Goal: Information Seeking & Learning: Get advice/opinions

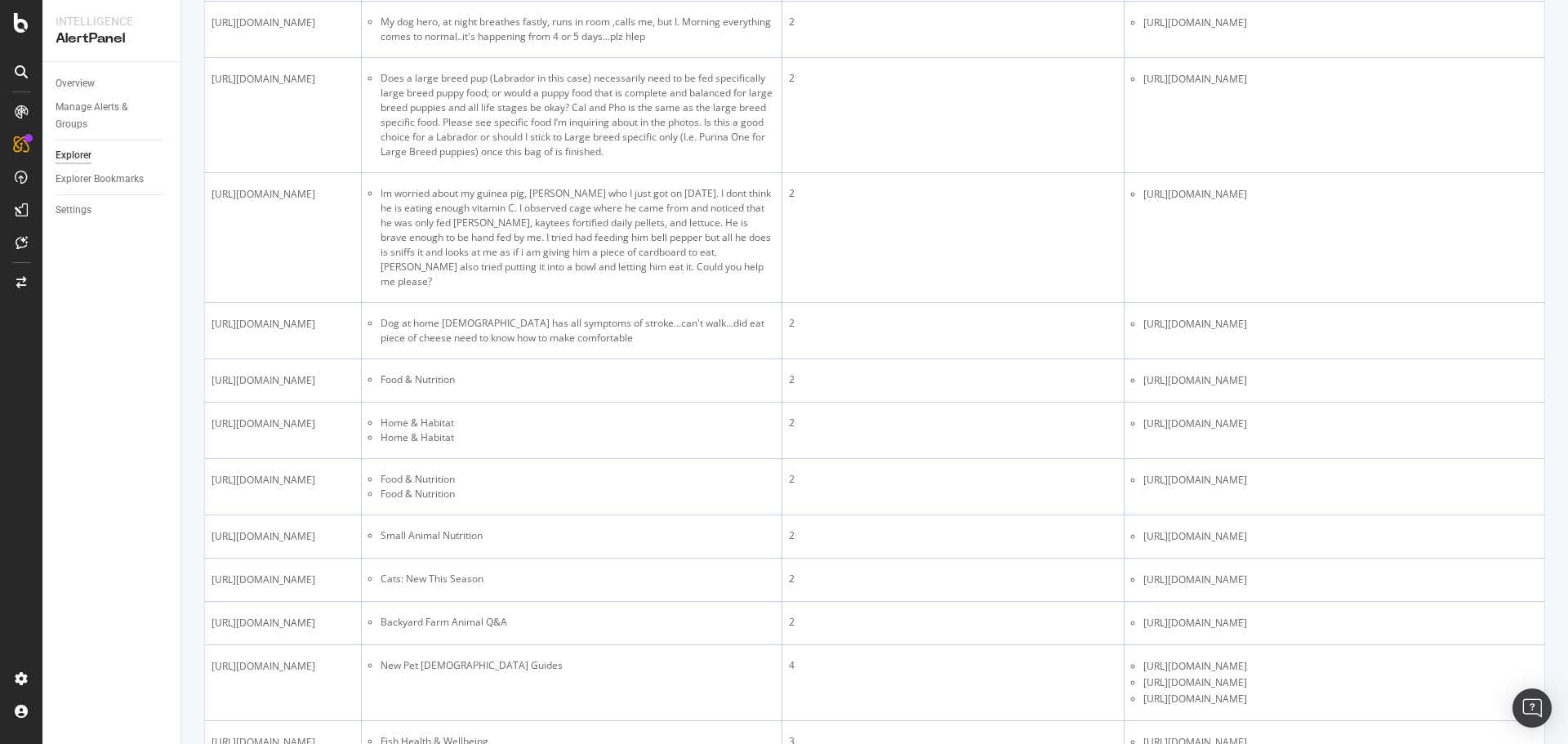
scroll to position [1588, 0]
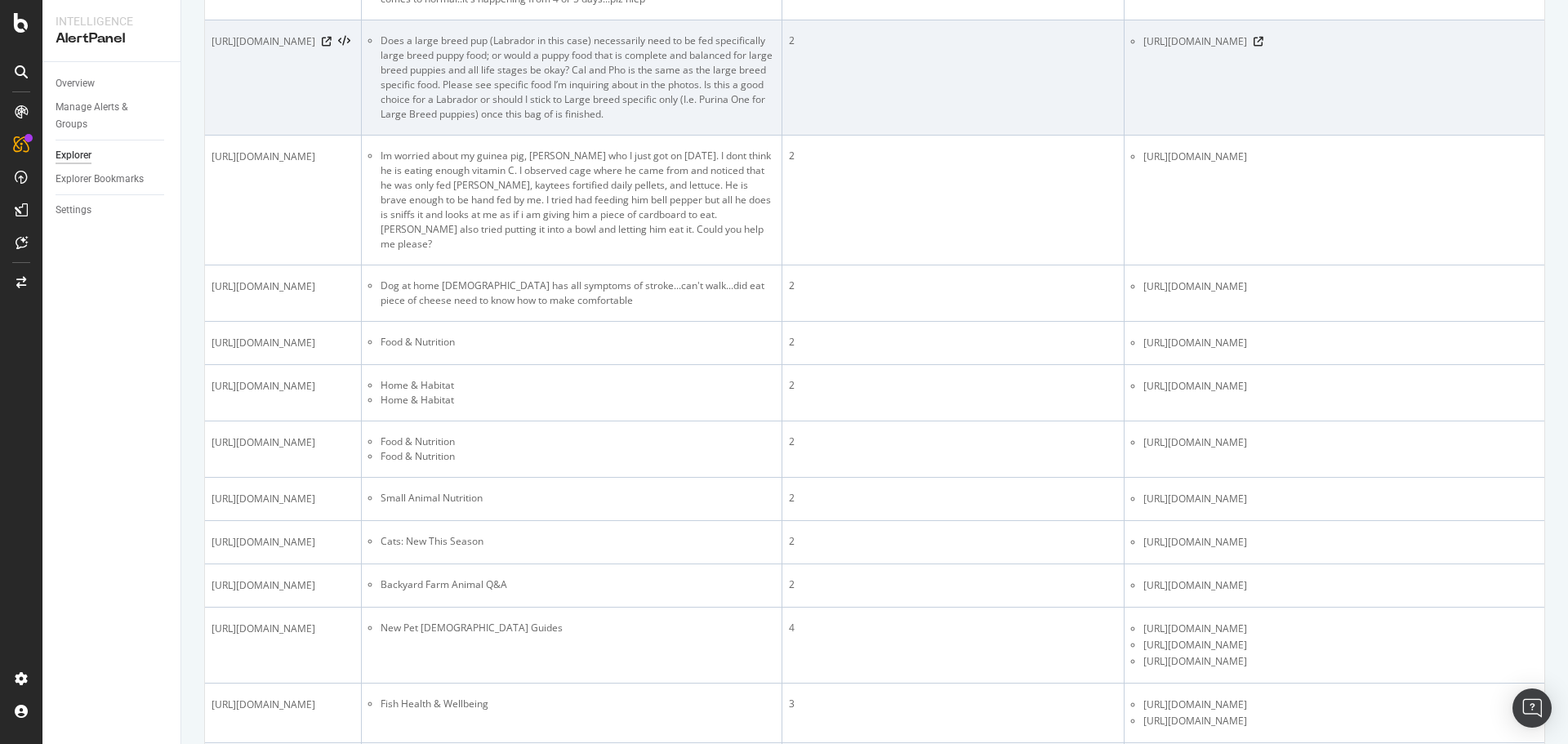
drag, startPoint x: 300, startPoint y: 332, endPoint x: 331, endPoint y: 331, distance: 31.0
click at [315, 50] on span "[URL][DOMAIN_NAME]" at bounding box center [263, 42] width 103 height 16
copy span "599580"
click at [331, 46] on icon at bounding box center [327, 42] width 10 height 10
click at [1263, 46] on icon at bounding box center [1259, 42] width 10 height 10
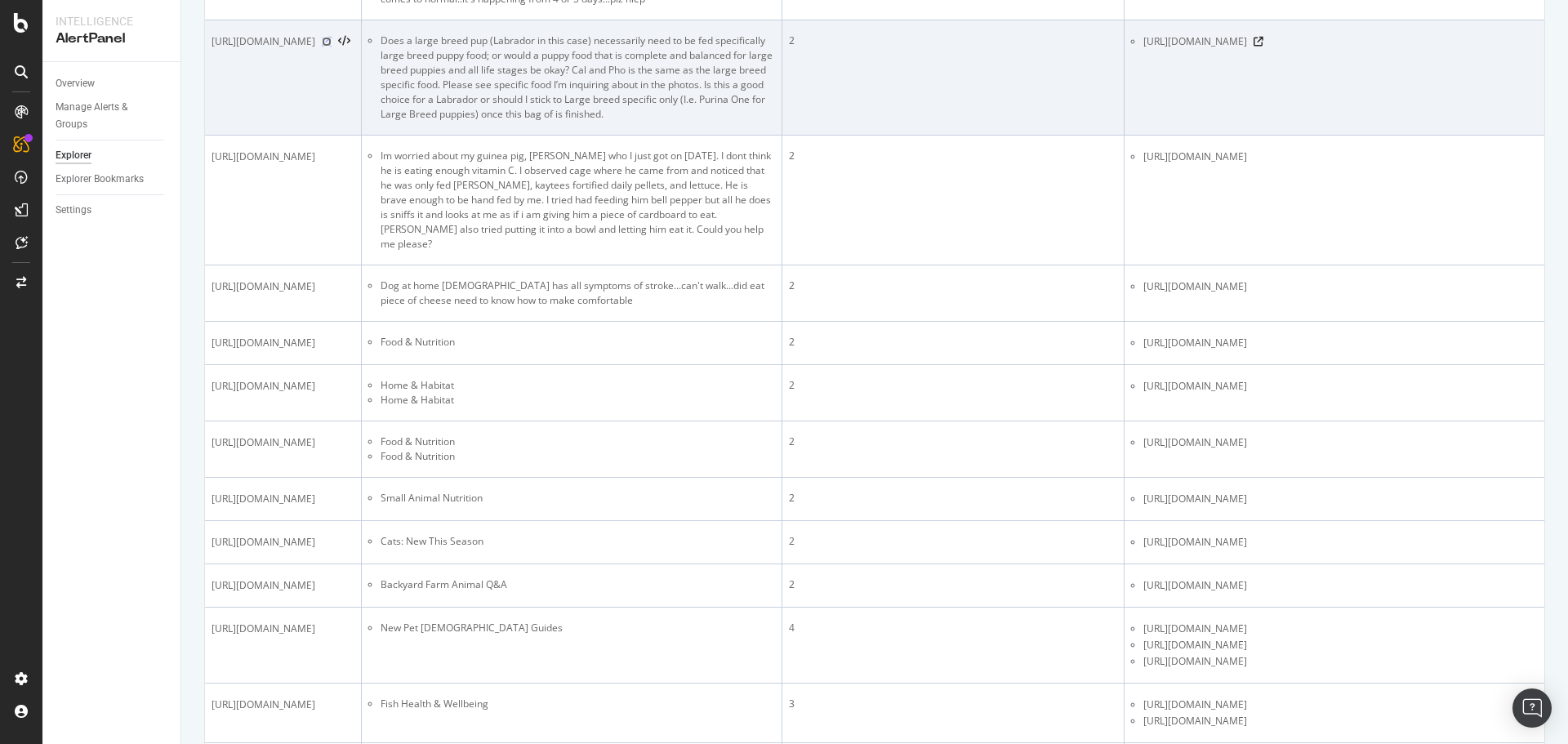
click at [331, 46] on icon at bounding box center [327, 42] width 10 height 10
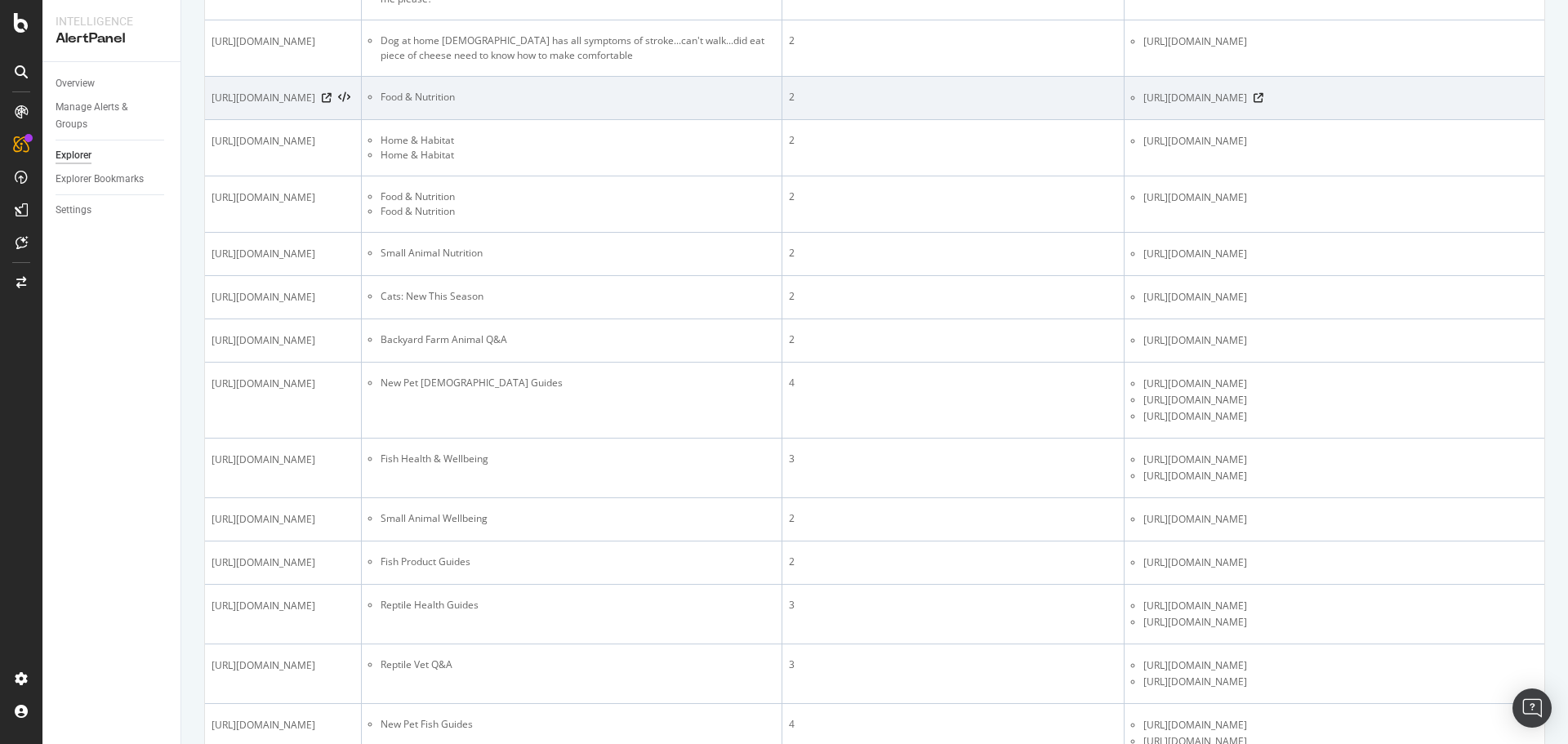
scroll to position [1914, 0]
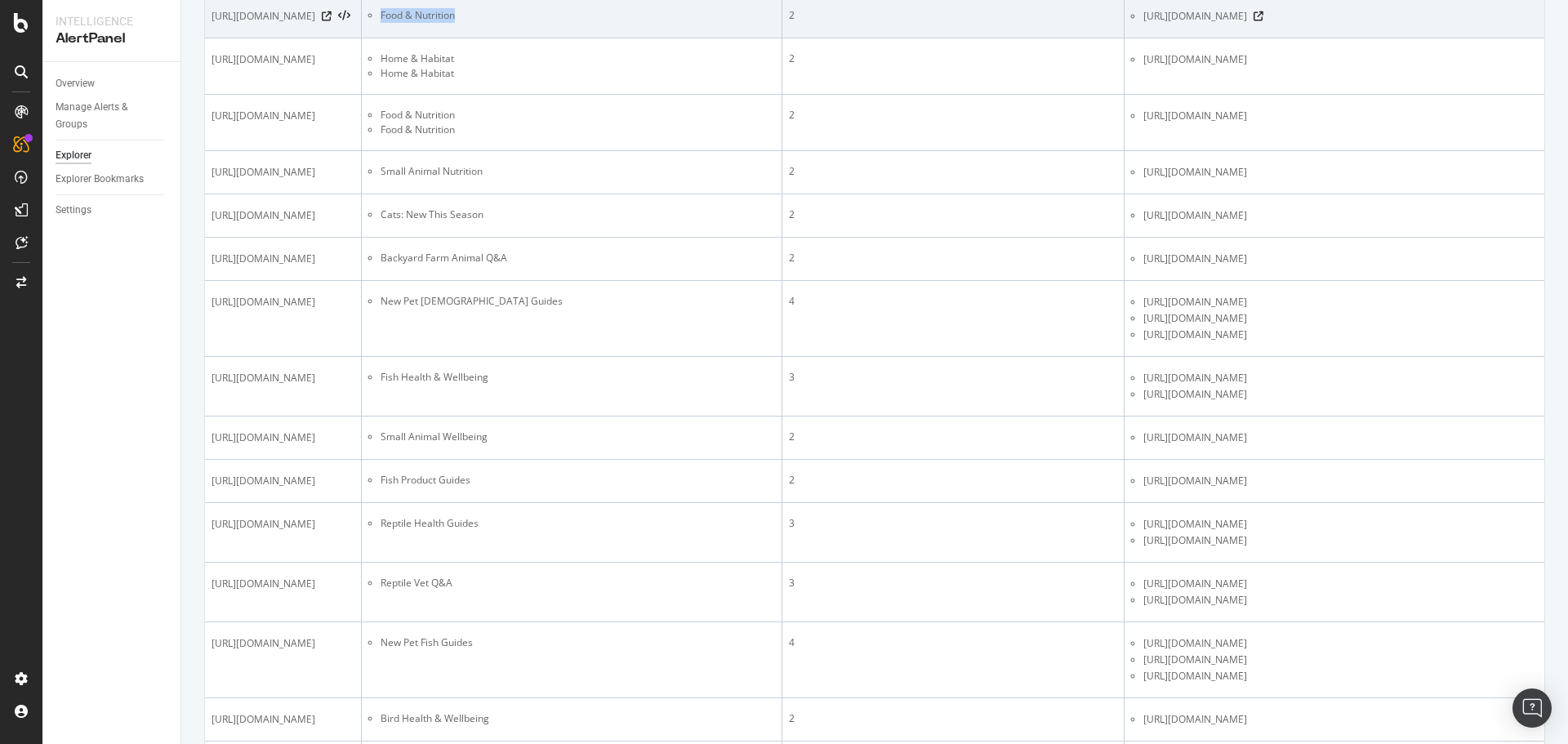
drag, startPoint x: 405, startPoint y: 297, endPoint x: 539, endPoint y: 298, distance: 134.0
click at [539, 23] on li "Food & Nutrition" at bounding box center [577, 15] width 394 height 15
click at [331, 21] on icon at bounding box center [327, 16] width 10 height 10
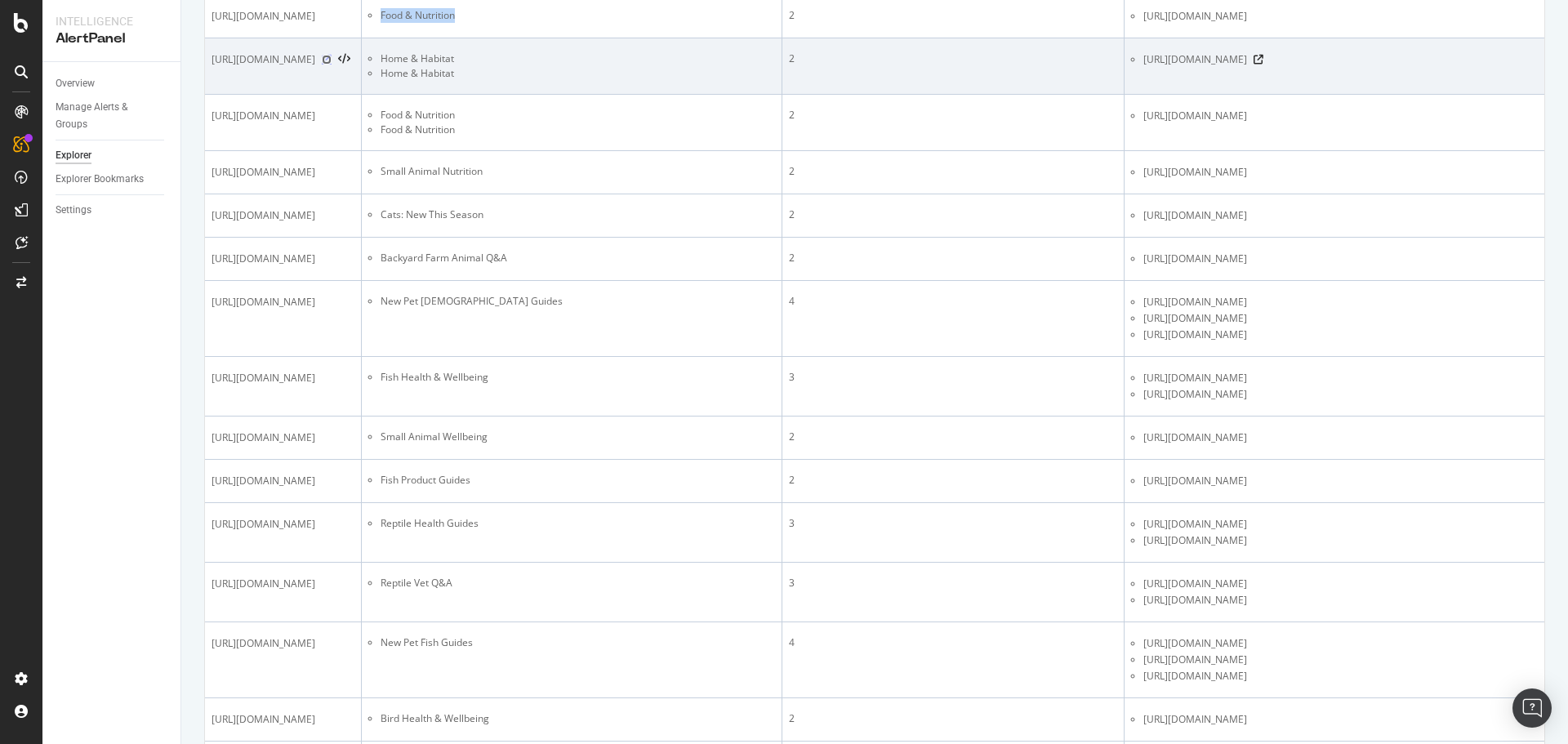
click at [331, 64] on icon at bounding box center [327, 59] width 10 height 10
click at [1263, 64] on icon at bounding box center [1259, 59] width 10 height 10
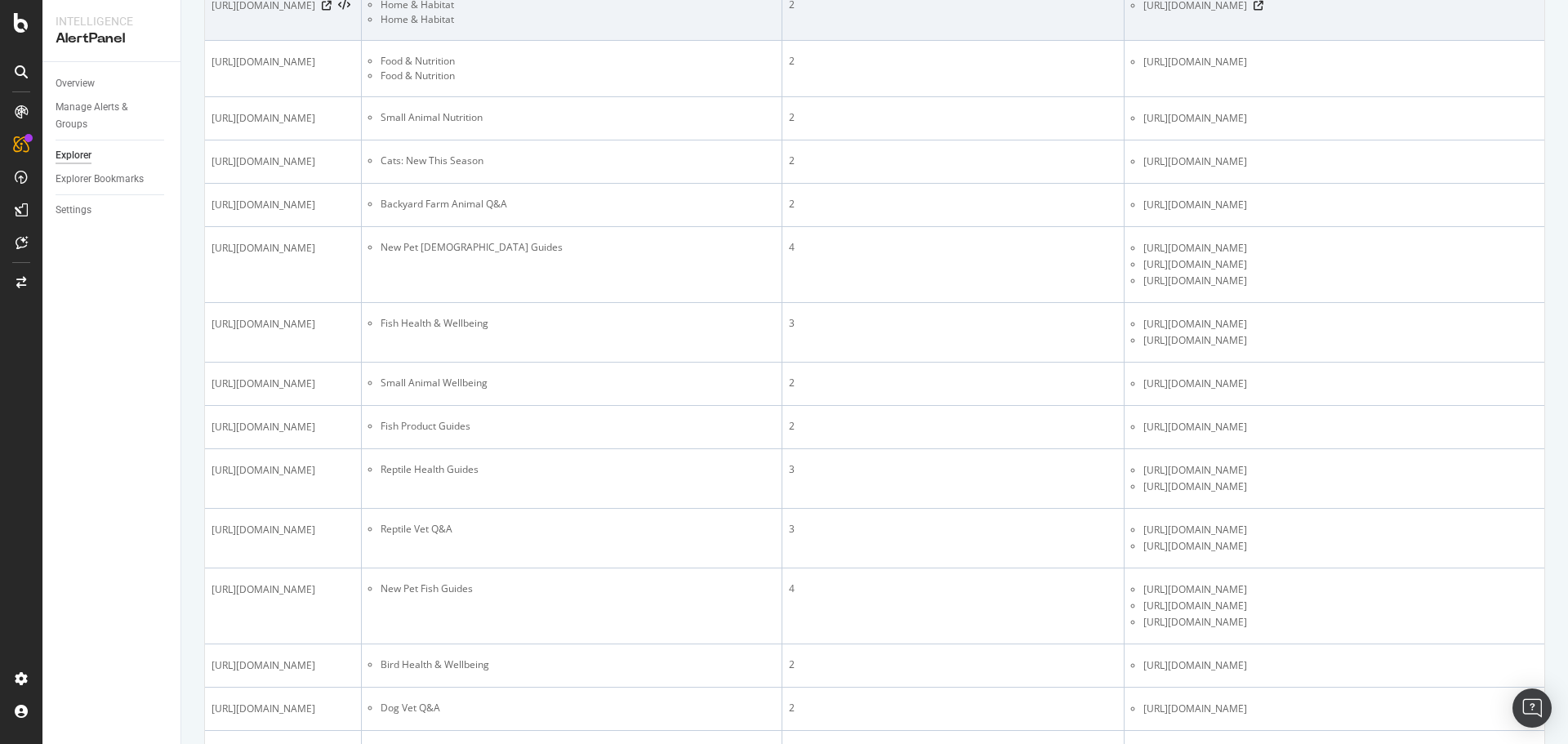
scroll to position [1996, 0]
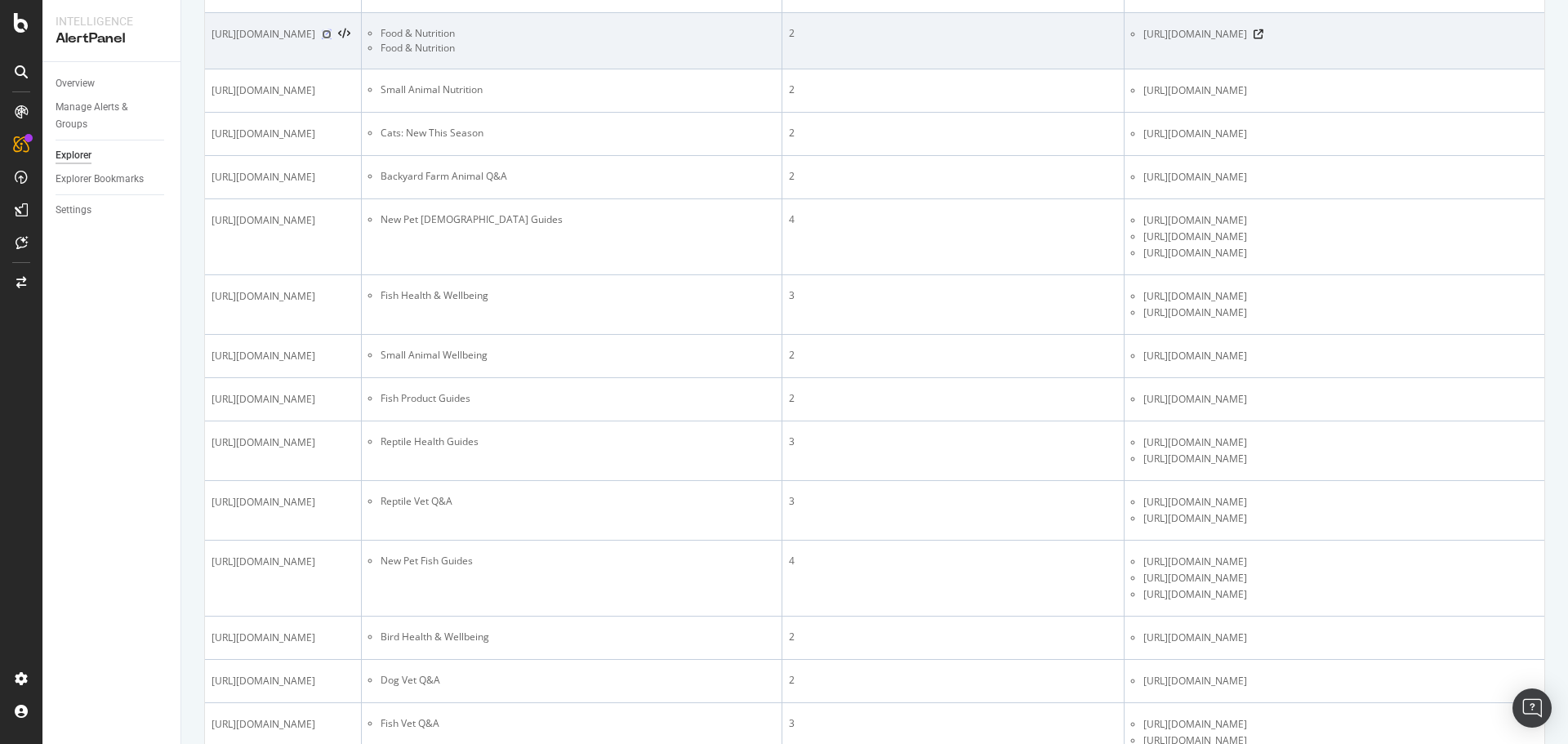
click at [331, 39] on icon at bounding box center [327, 34] width 10 height 10
click at [1263, 39] on icon at bounding box center [1259, 34] width 10 height 10
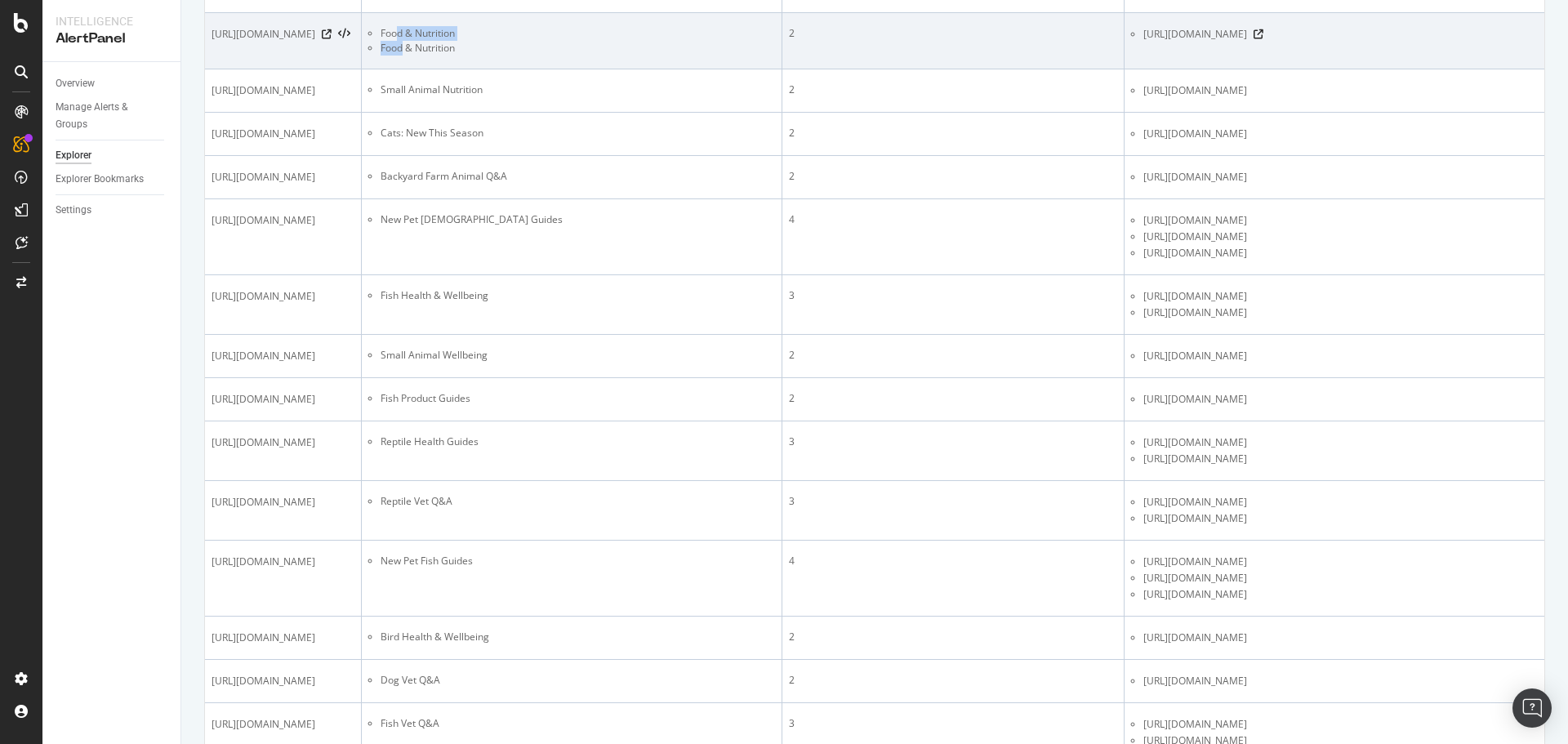
drag, startPoint x: 419, startPoint y: 332, endPoint x: 424, endPoint y: 347, distance: 15.8
click at [424, 55] on ul "Food & Nutrition Food & Nutrition" at bounding box center [571, 41] width 406 height 29
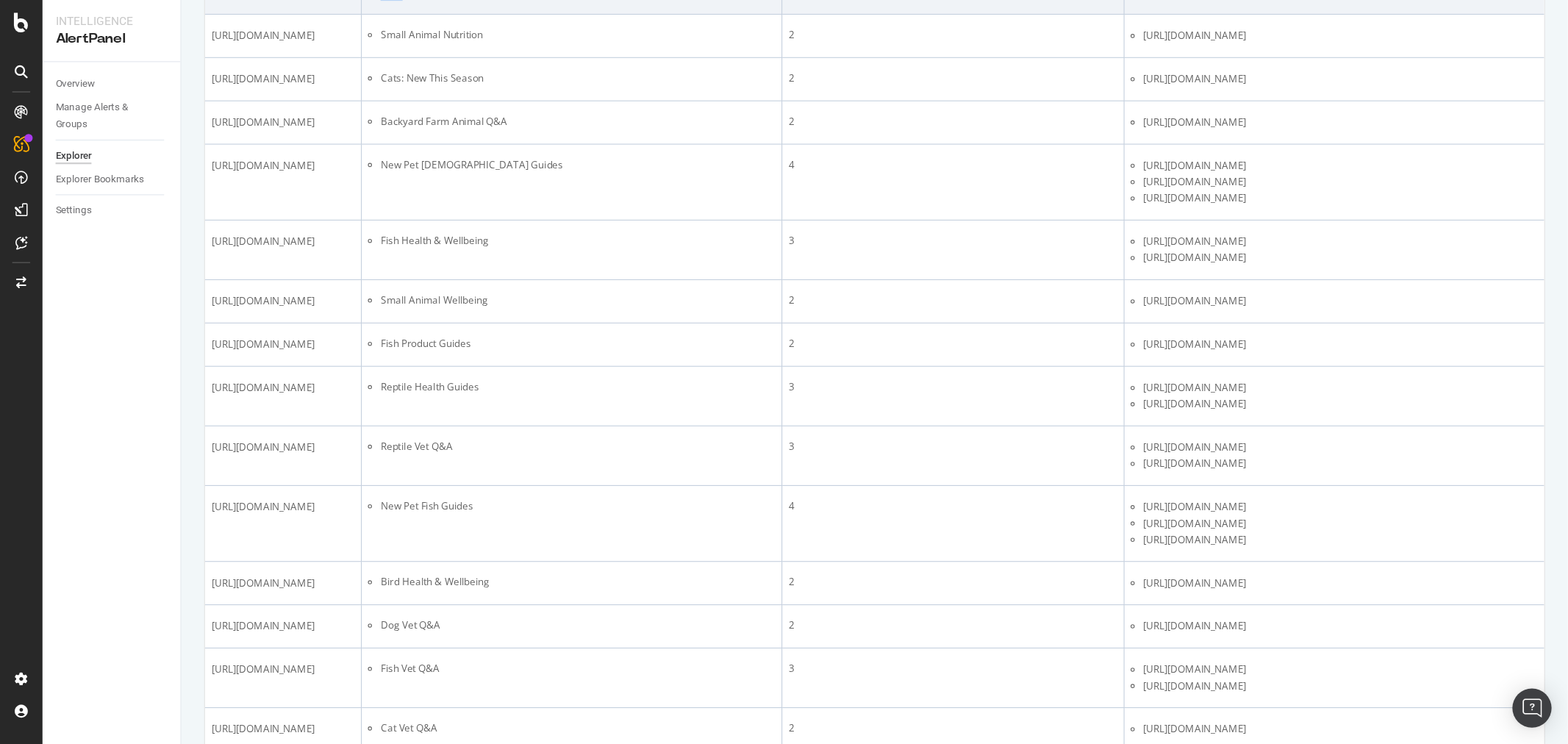
scroll to position [1870, 0]
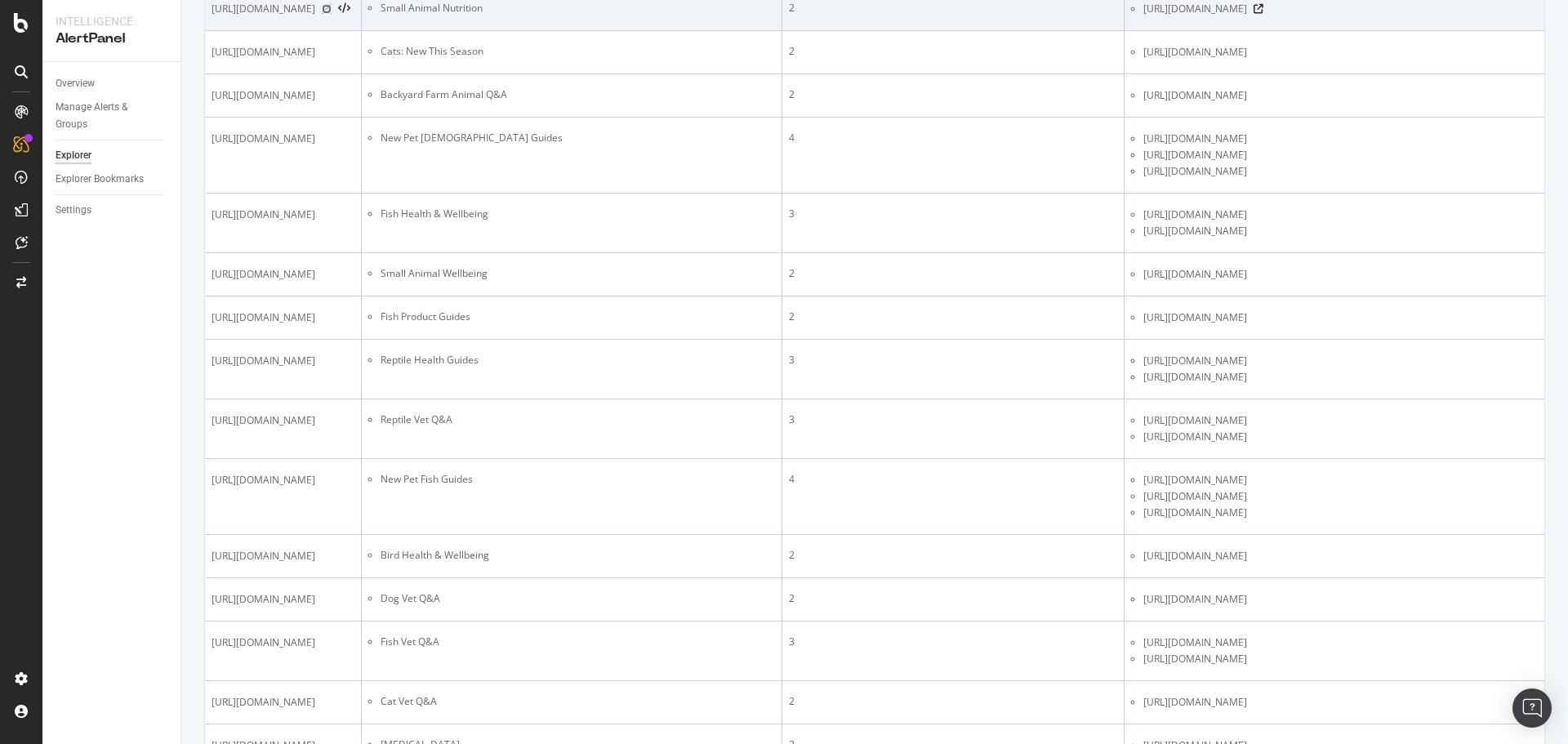
click at [331, 14] on icon at bounding box center [327, 9] width 10 height 10
click at [1263, 14] on icon at bounding box center [1259, 9] width 10 height 10
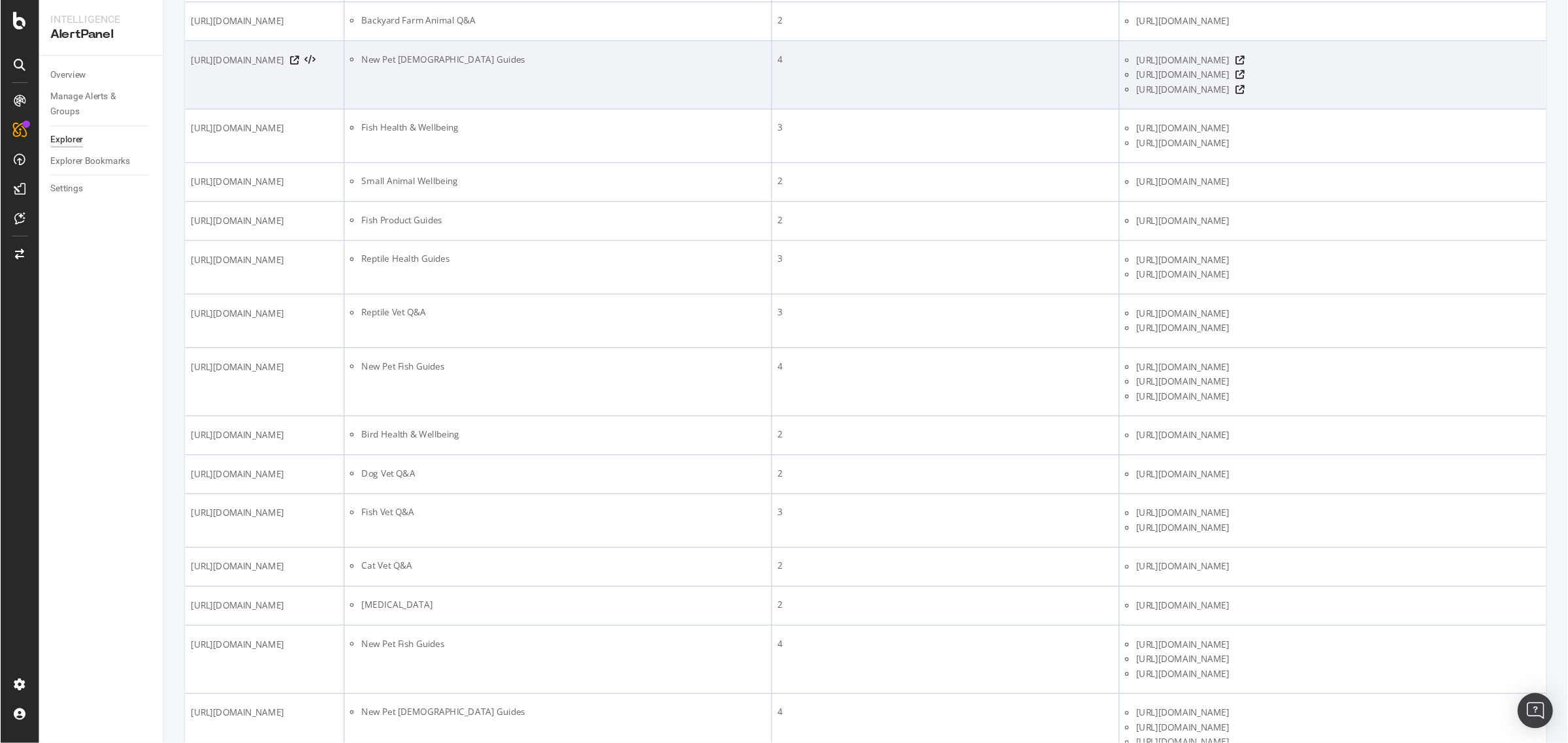
scroll to position [0, 0]
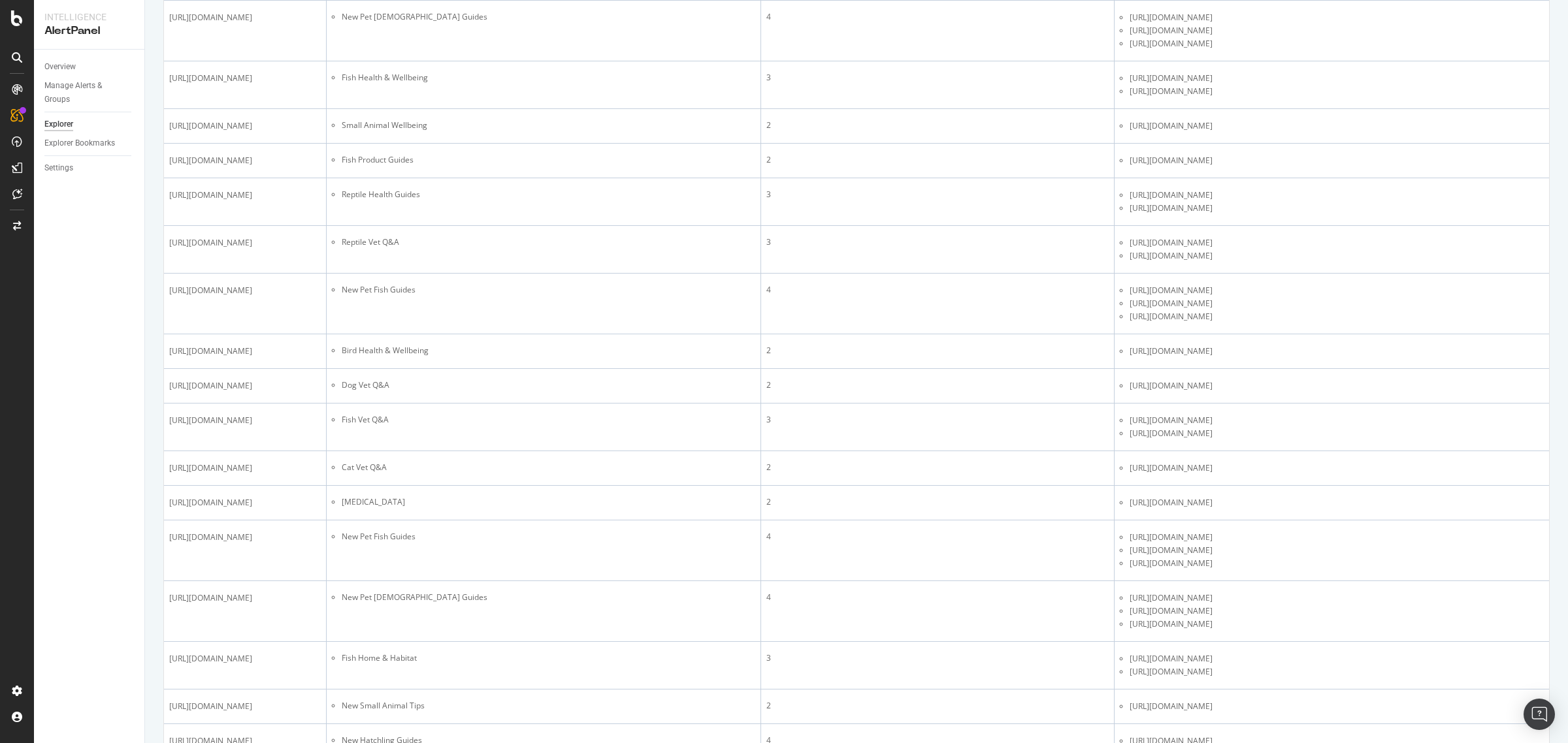
drag, startPoint x: 572, startPoint y: 181, endPoint x: 579, endPoint y: 186, distance: 8.6
drag, startPoint x: 589, startPoint y: 284, endPoint x: 609, endPoint y: 292, distance: 21.5
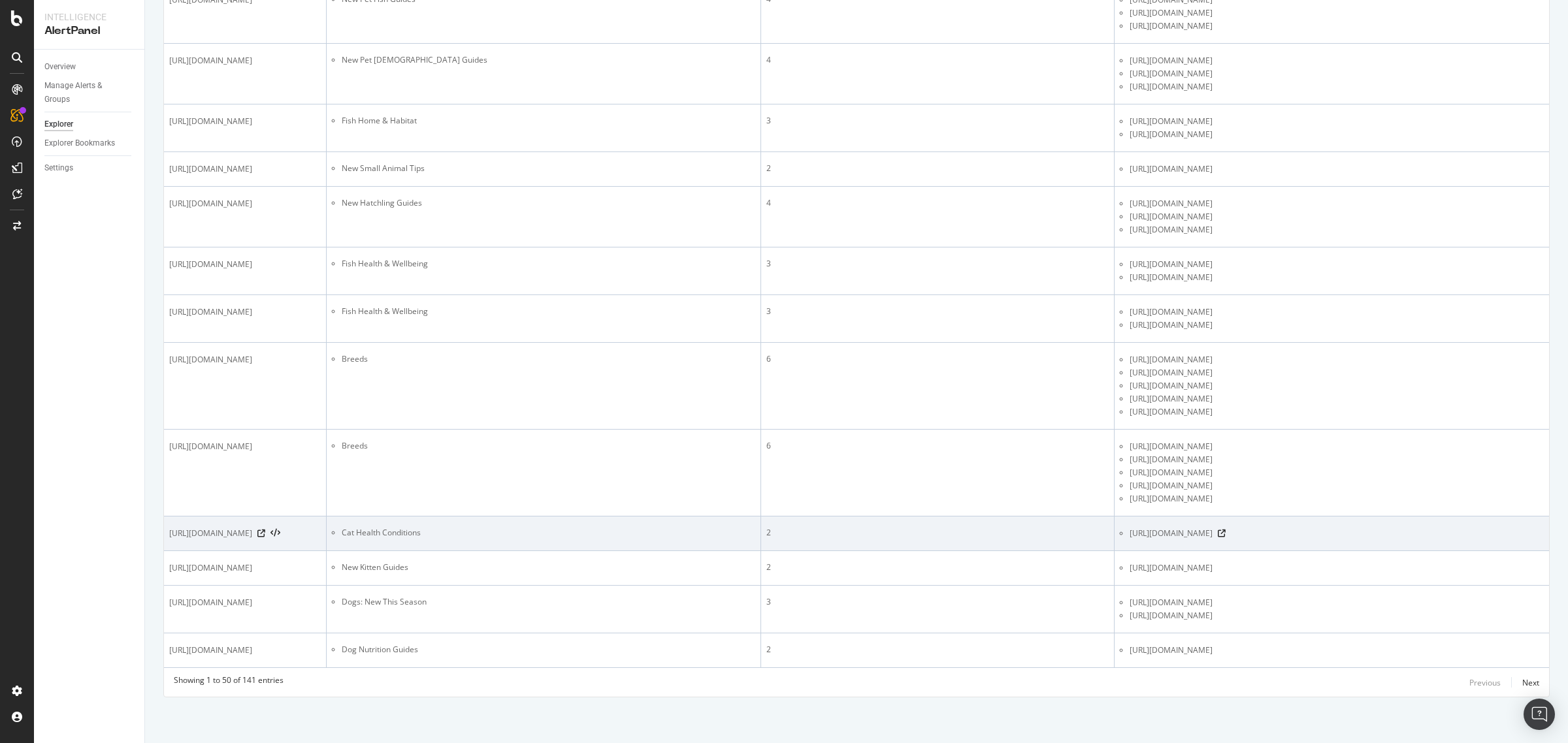
scroll to position [3069, 0]
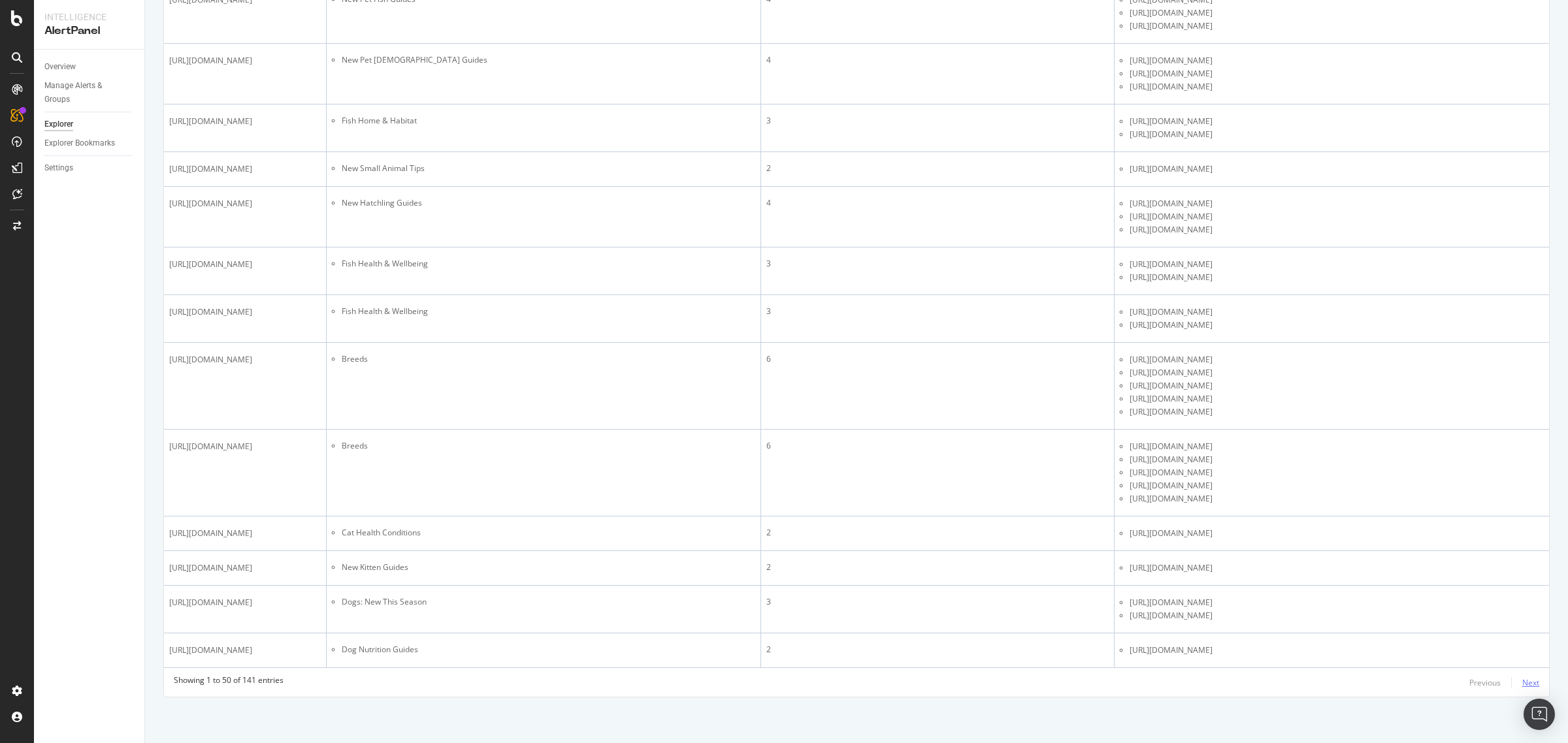
click at [1254, 594] on div "Next" at bounding box center [1530, 682] width 17 height 11
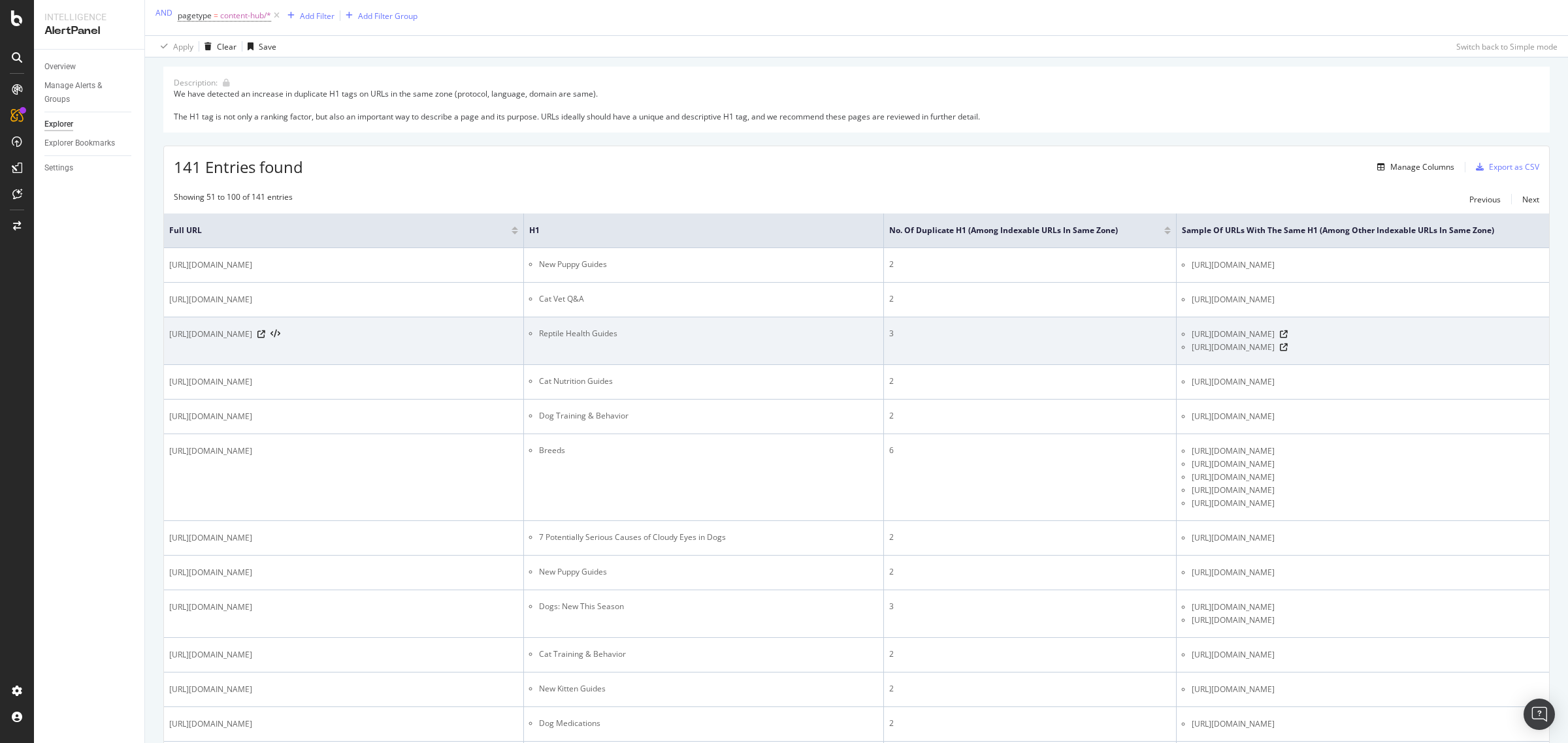
scroll to position [163, 0]
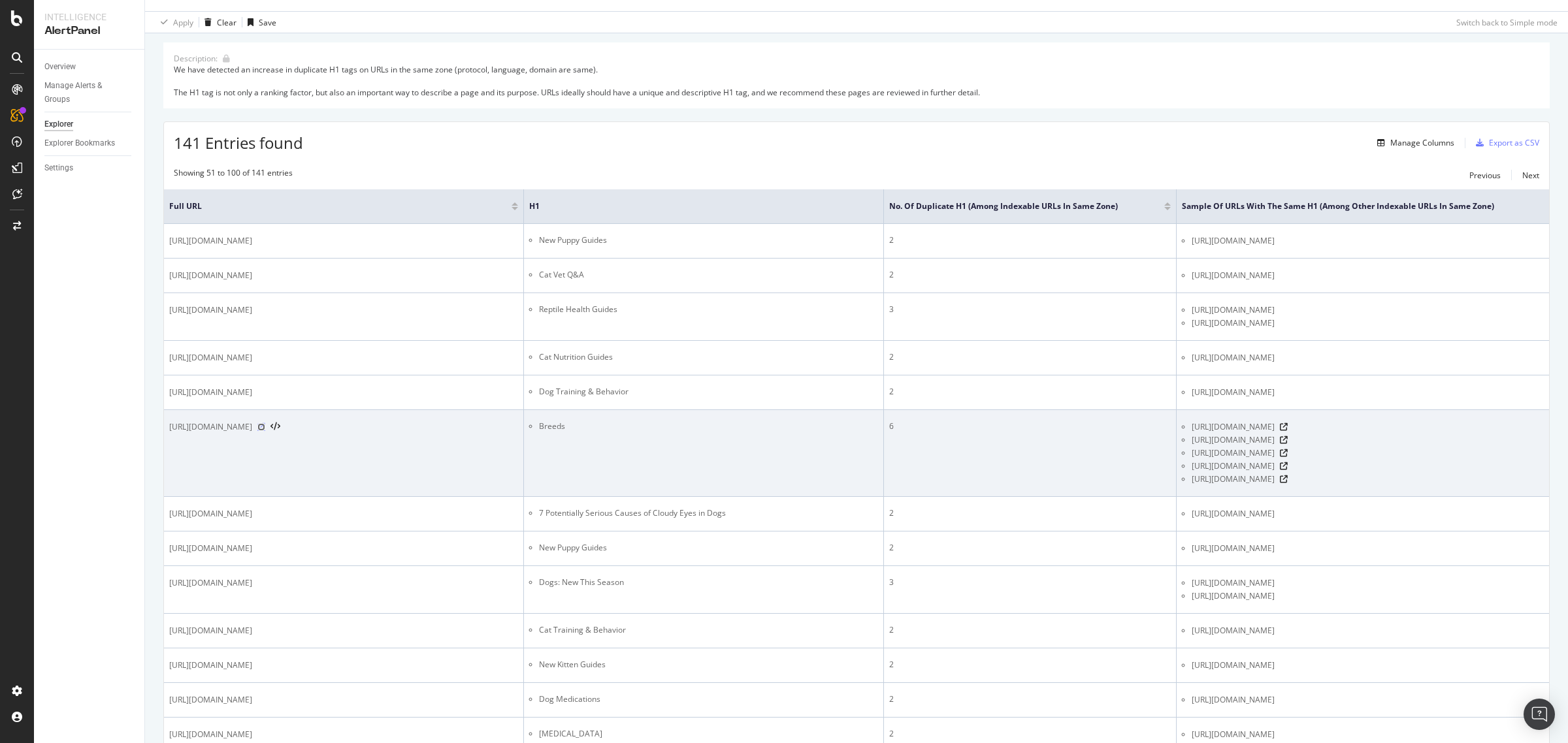
click at [265, 431] on icon at bounding box center [261, 427] width 8 height 8
click at [1254, 431] on icon at bounding box center [1283, 427] width 8 height 8
click at [1254, 444] on icon at bounding box center [1283, 440] width 8 height 8
click at [1254, 457] on icon at bounding box center [1283, 453] width 8 height 8
drag, startPoint x: 379, startPoint y: 505, endPoint x: 396, endPoint y: 506, distance: 17.0
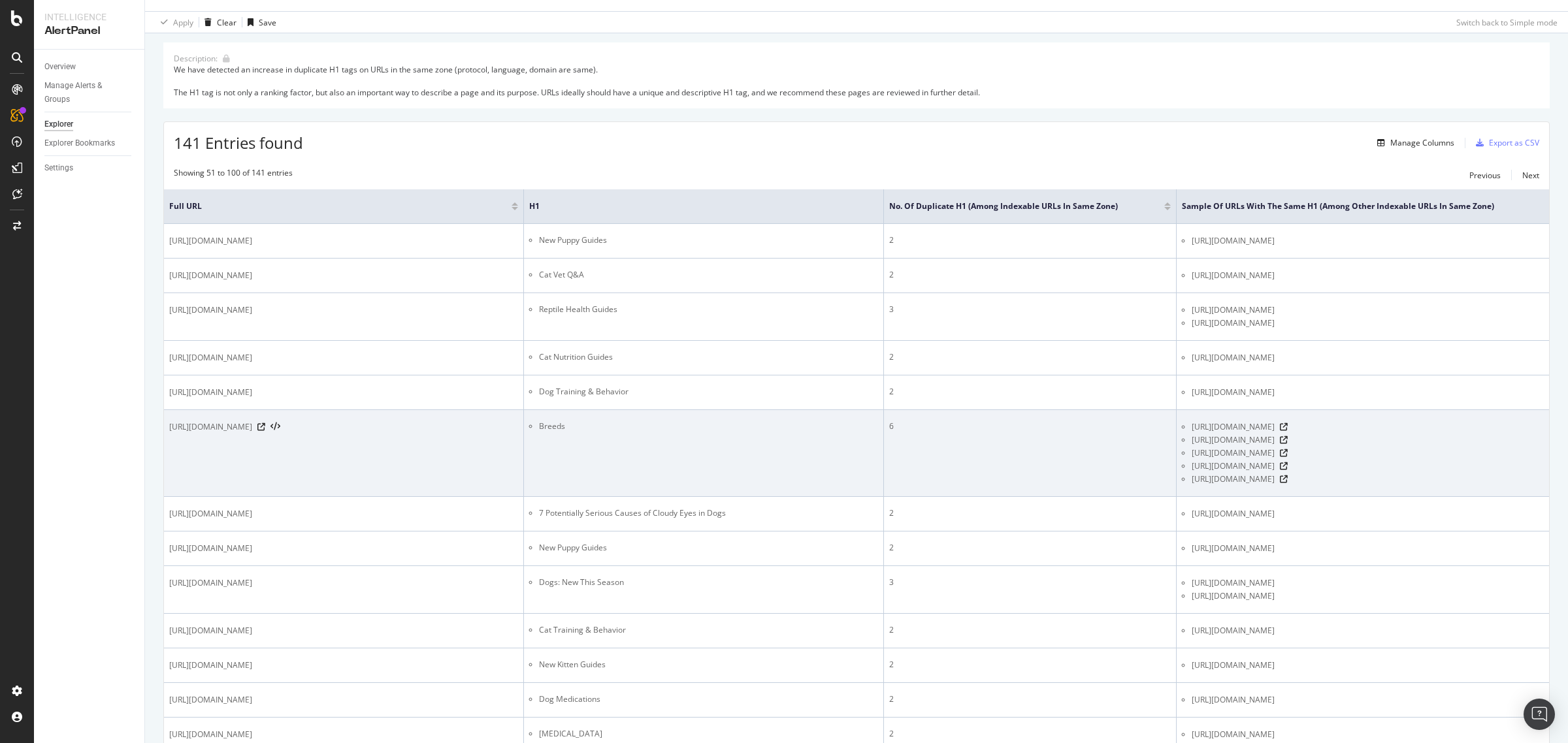
click at [252, 434] on span "[URL][DOMAIN_NAME]" at bounding box center [211, 427] width 83 height 13
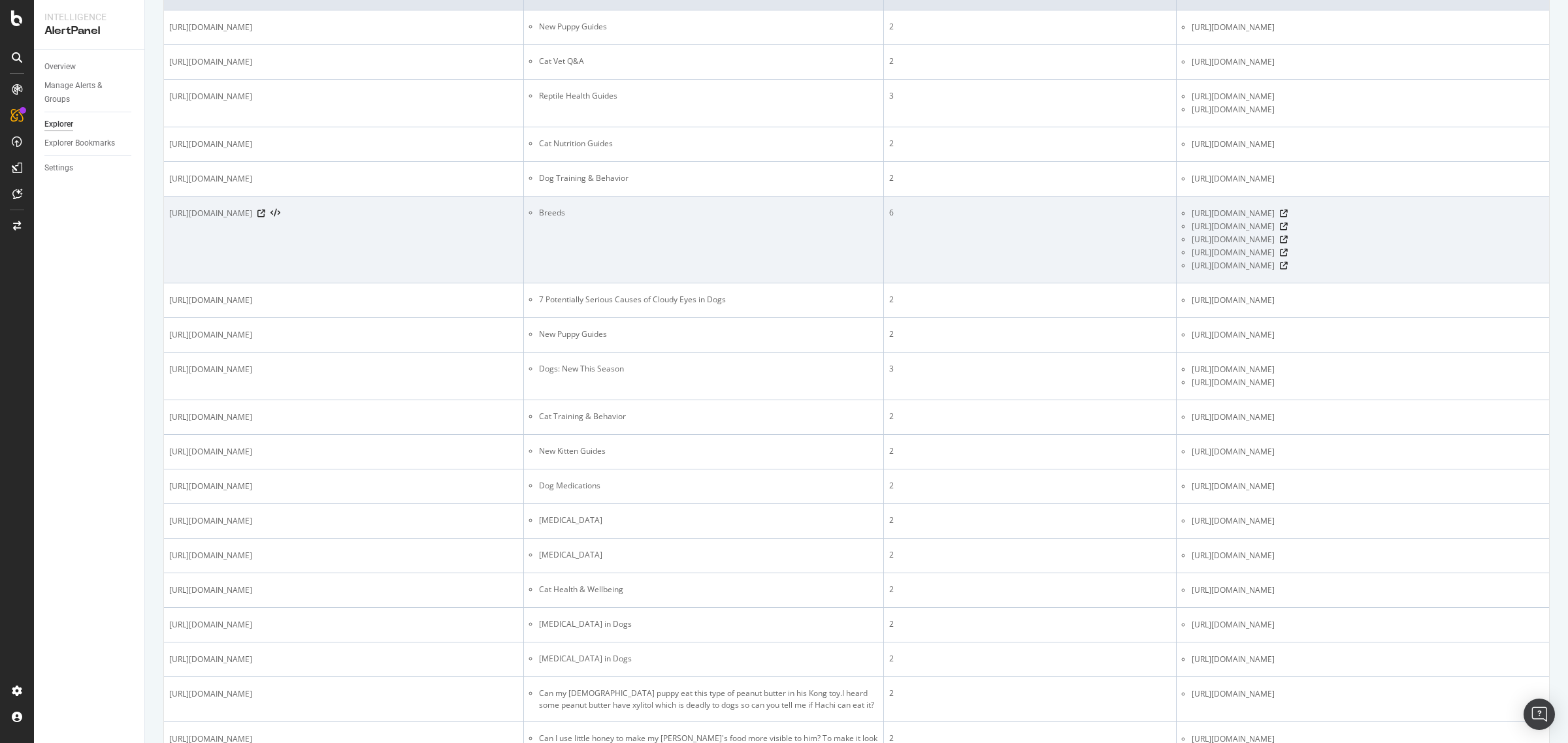
scroll to position [409, 0]
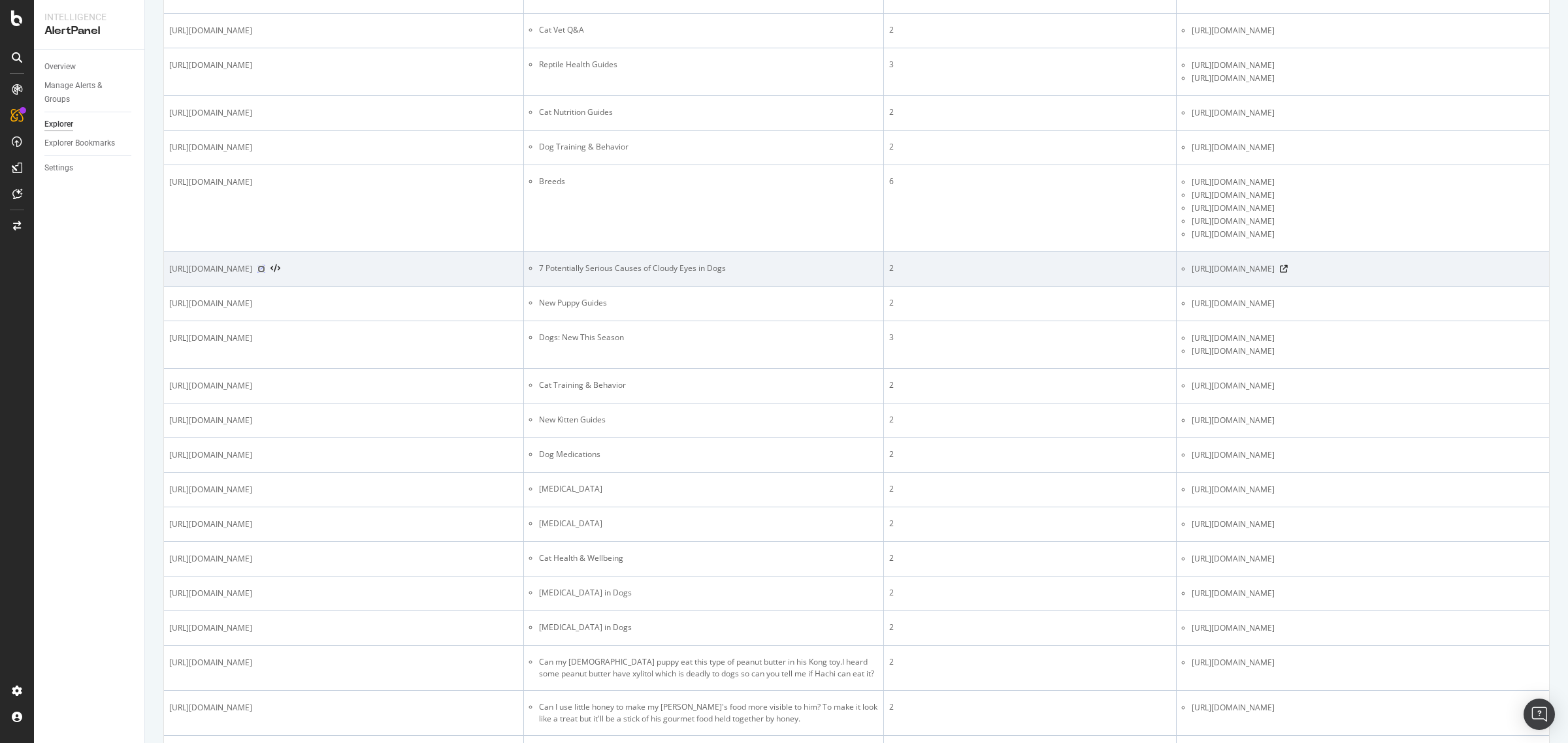
click at [265, 273] on icon at bounding box center [261, 268] width 8 height 8
click at [1254, 273] on icon at bounding box center [1283, 268] width 8 height 8
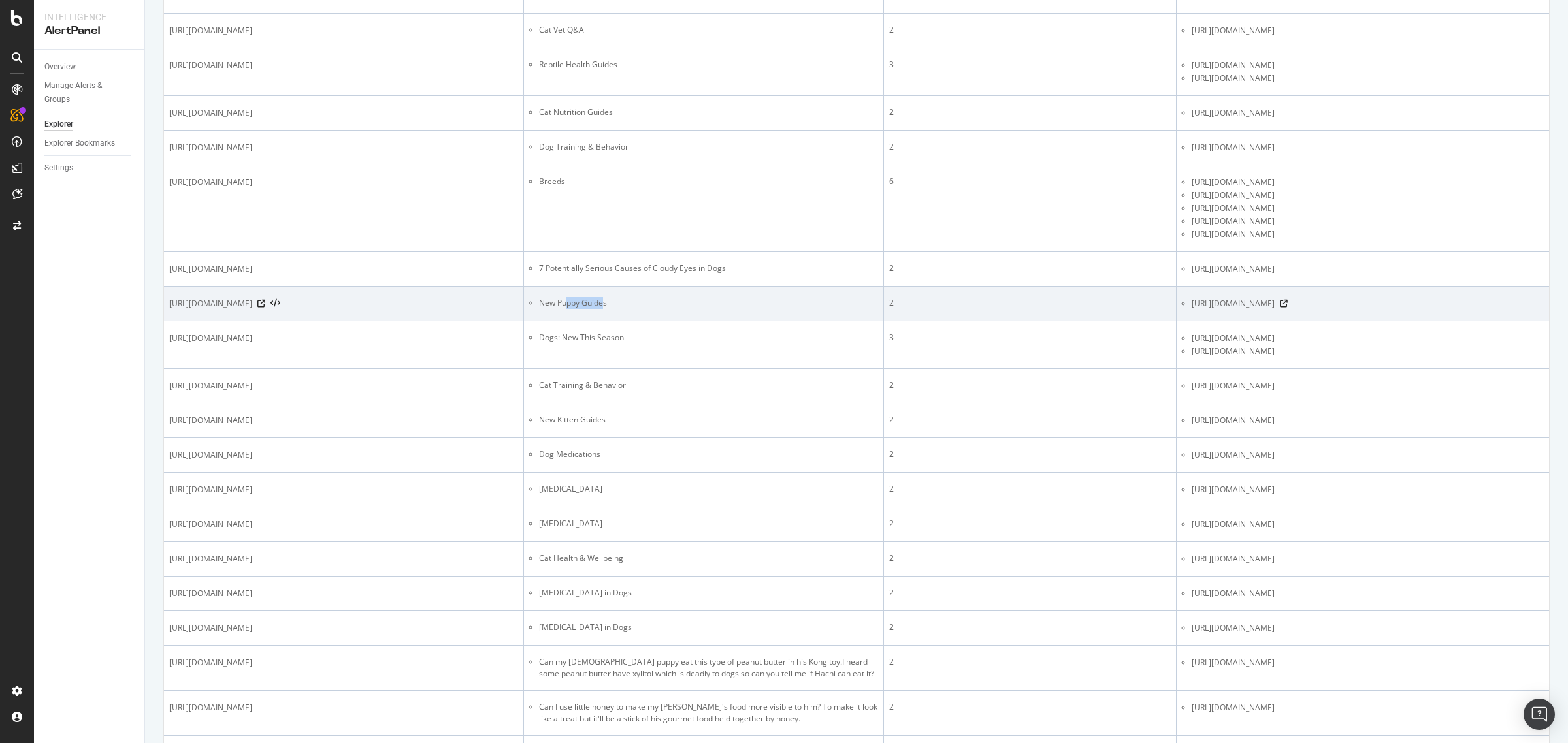
drag, startPoint x: 565, startPoint y: 424, endPoint x: 603, endPoint y: 428, distance: 38.2
click at [603, 309] on li "New Puppy Guides" at bounding box center [709, 303] width 339 height 12
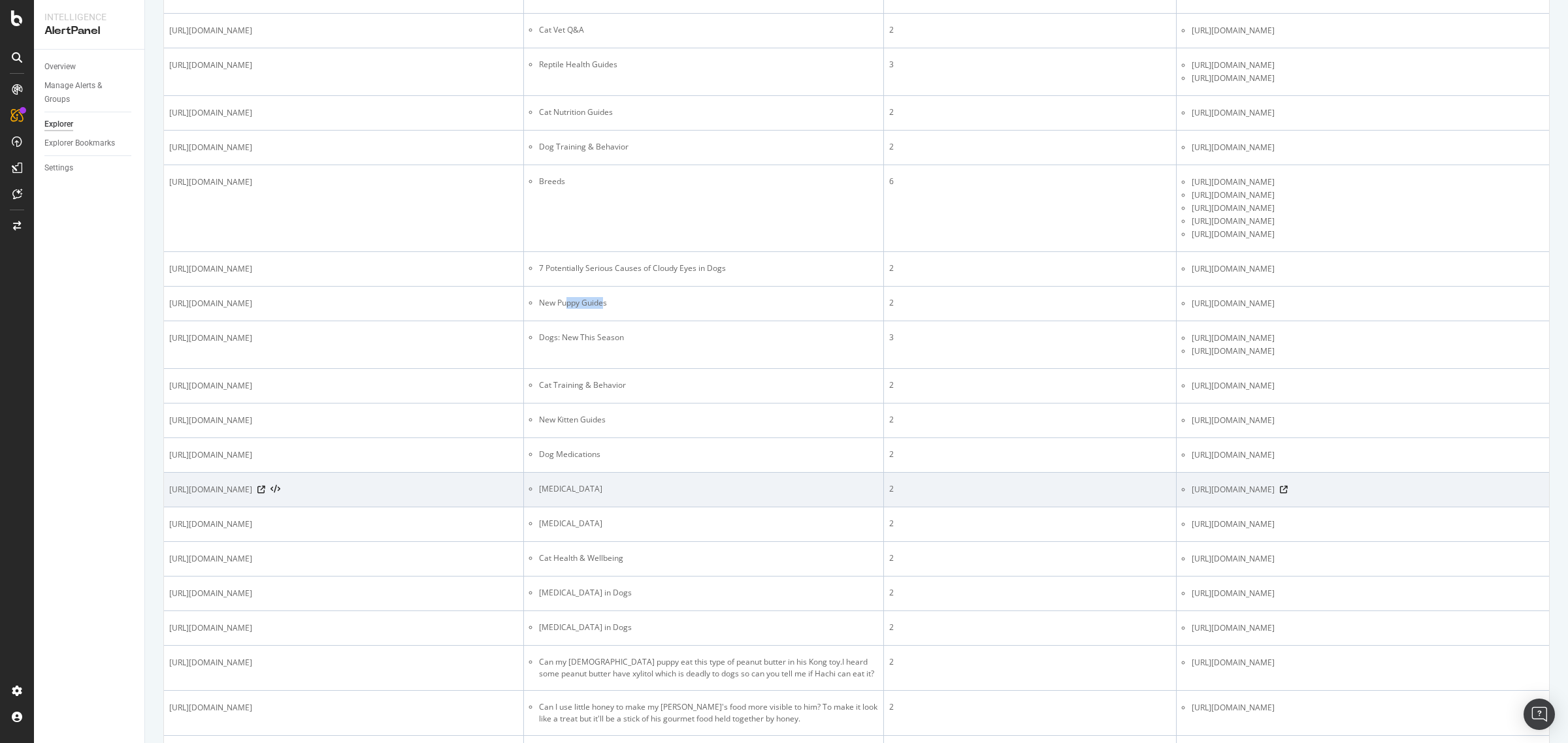
drag, startPoint x: 227, startPoint y: 700, endPoint x: 266, endPoint y: 703, distance: 39.1
click at [252, 496] on span "[URL][DOMAIN_NAME]" at bounding box center [211, 490] width 83 height 13
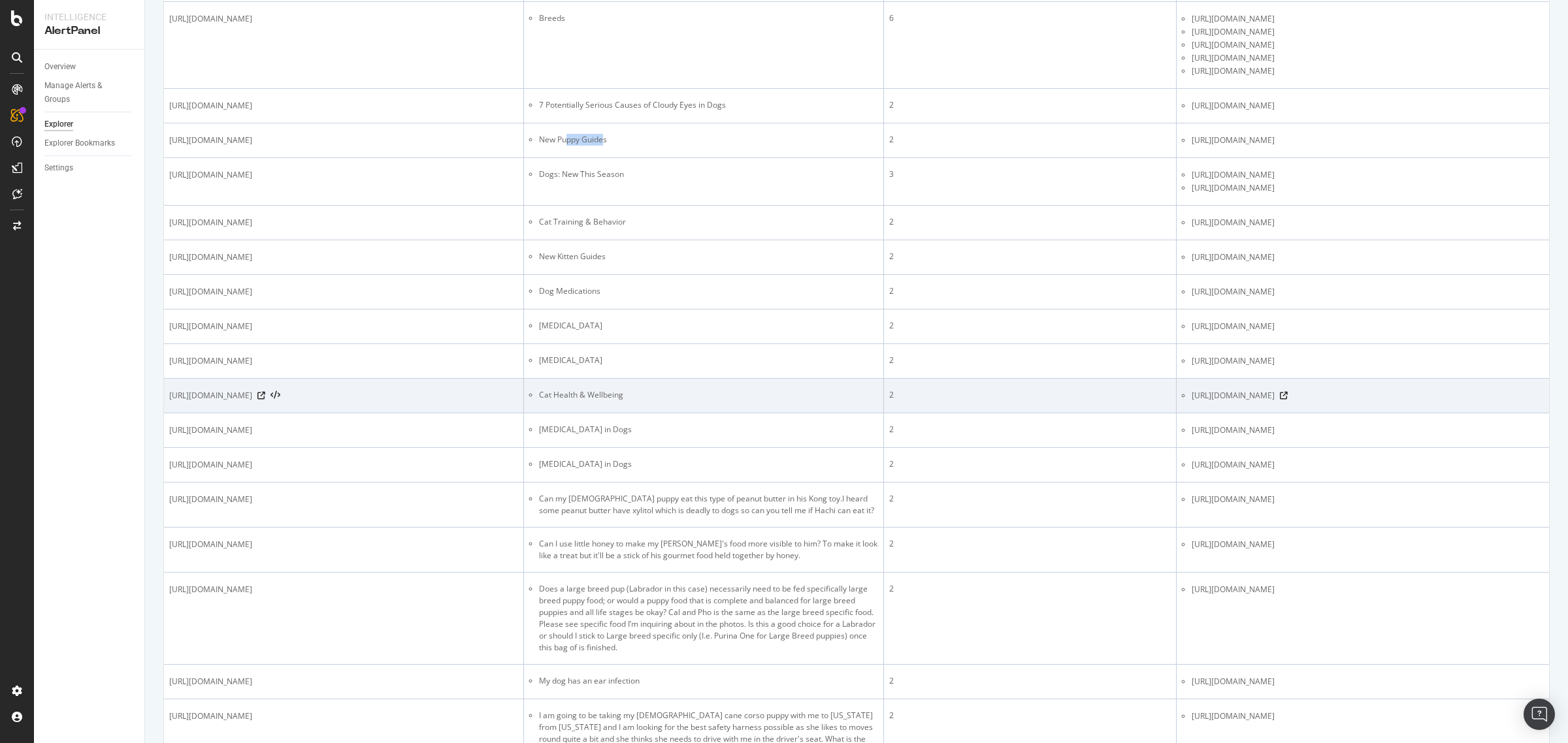
scroll to position [653, 0]
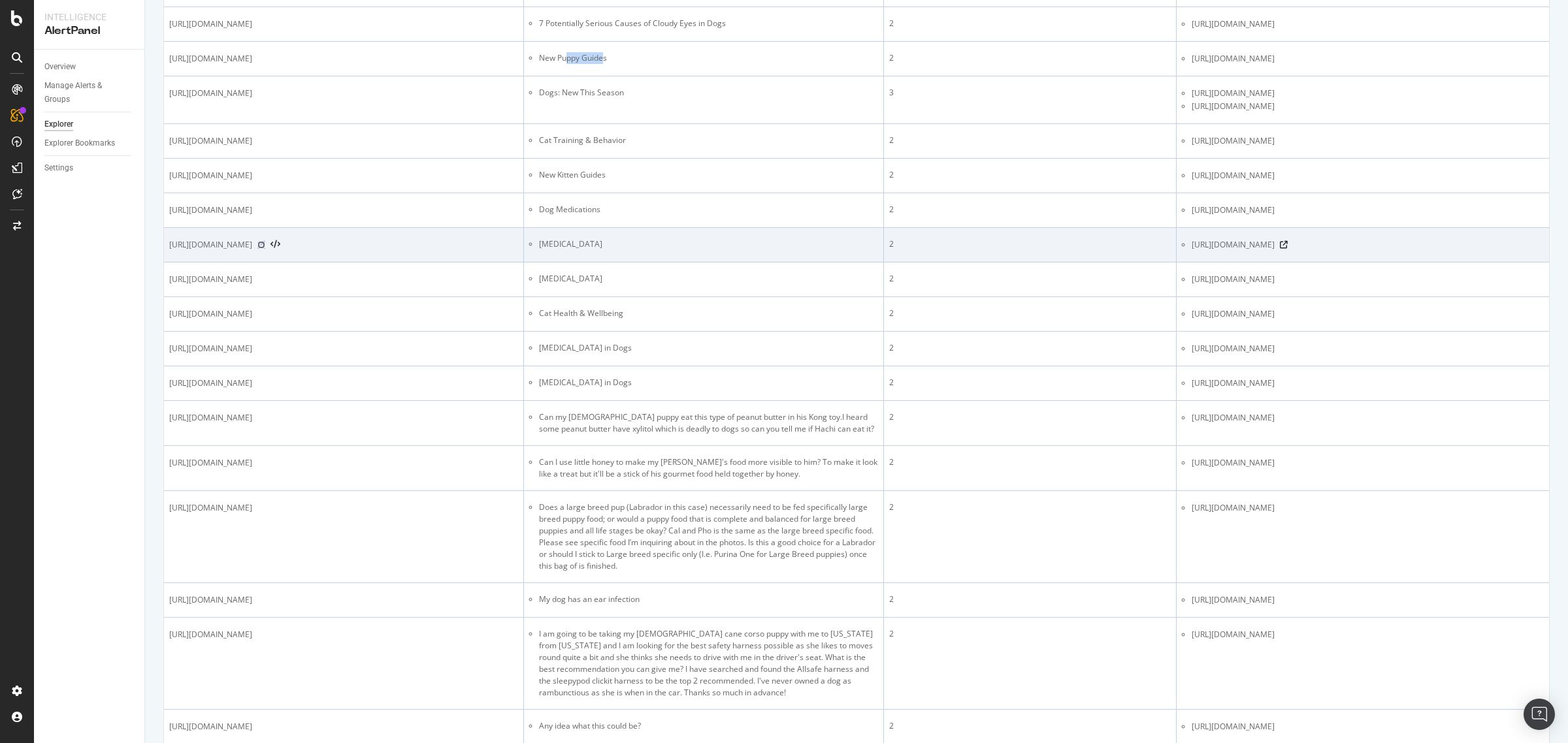
click at [265, 249] on icon at bounding box center [261, 245] width 8 height 8
click at [1254, 249] on icon at bounding box center [1283, 245] width 8 height 8
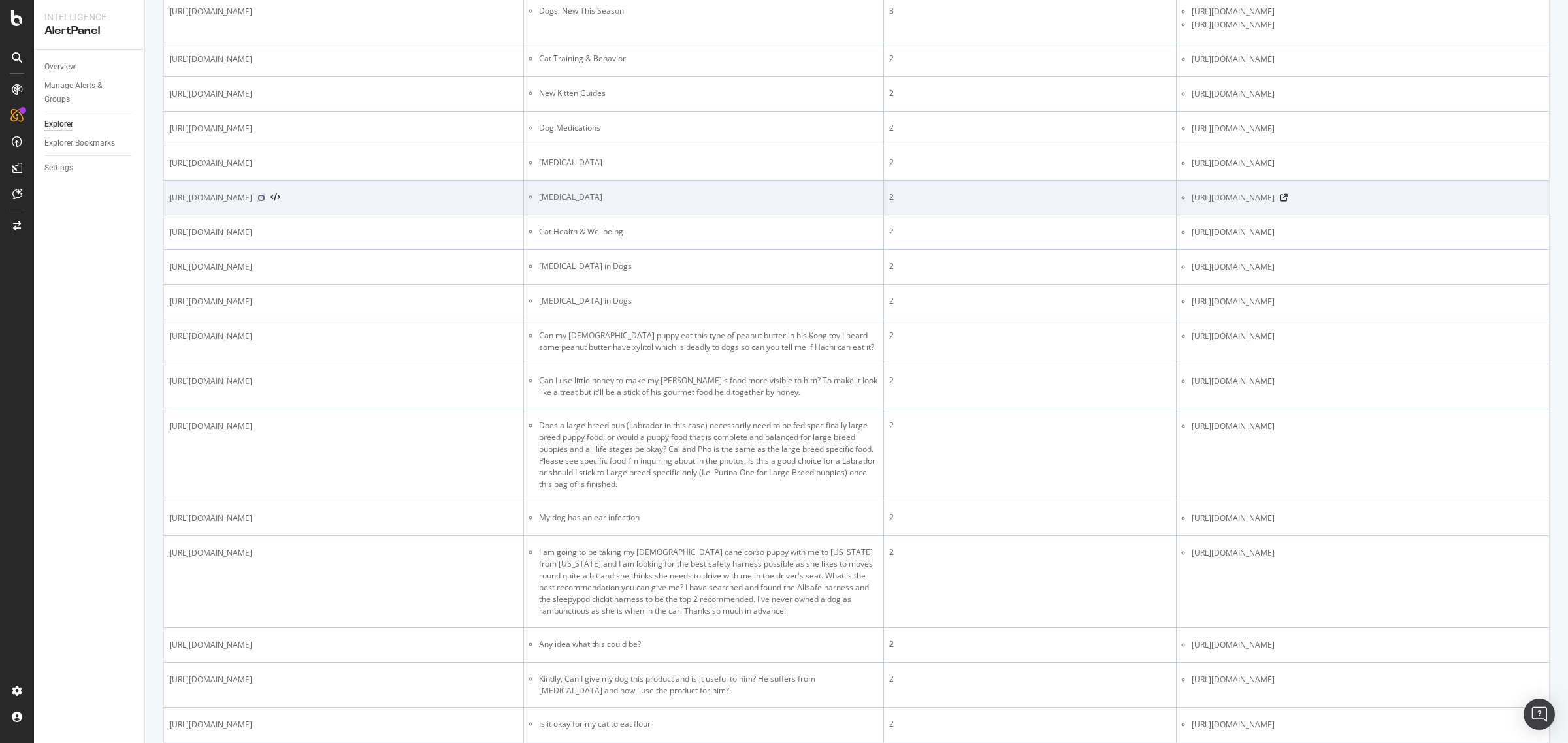
click at [265, 202] on icon at bounding box center [261, 197] width 8 height 8
click at [1254, 202] on icon at bounding box center [1283, 197] width 8 height 8
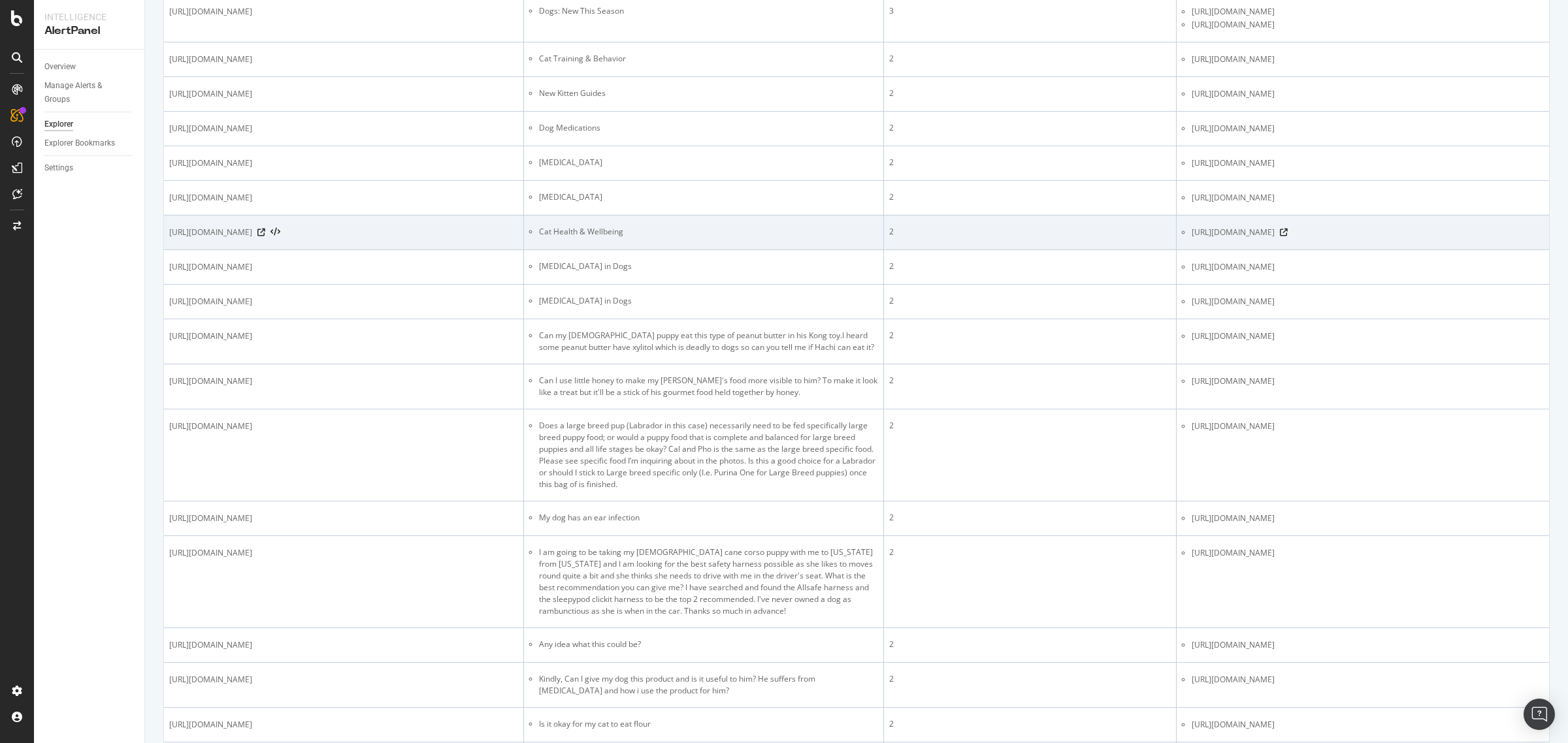
drag, startPoint x: 415, startPoint y: 459, endPoint x: 446, endPoint y: 461, distance: 31.1
click at [252, 239] on span "[URL][DOMAIN_NAME]" at bounding box center [211, 232] width 83 height 13
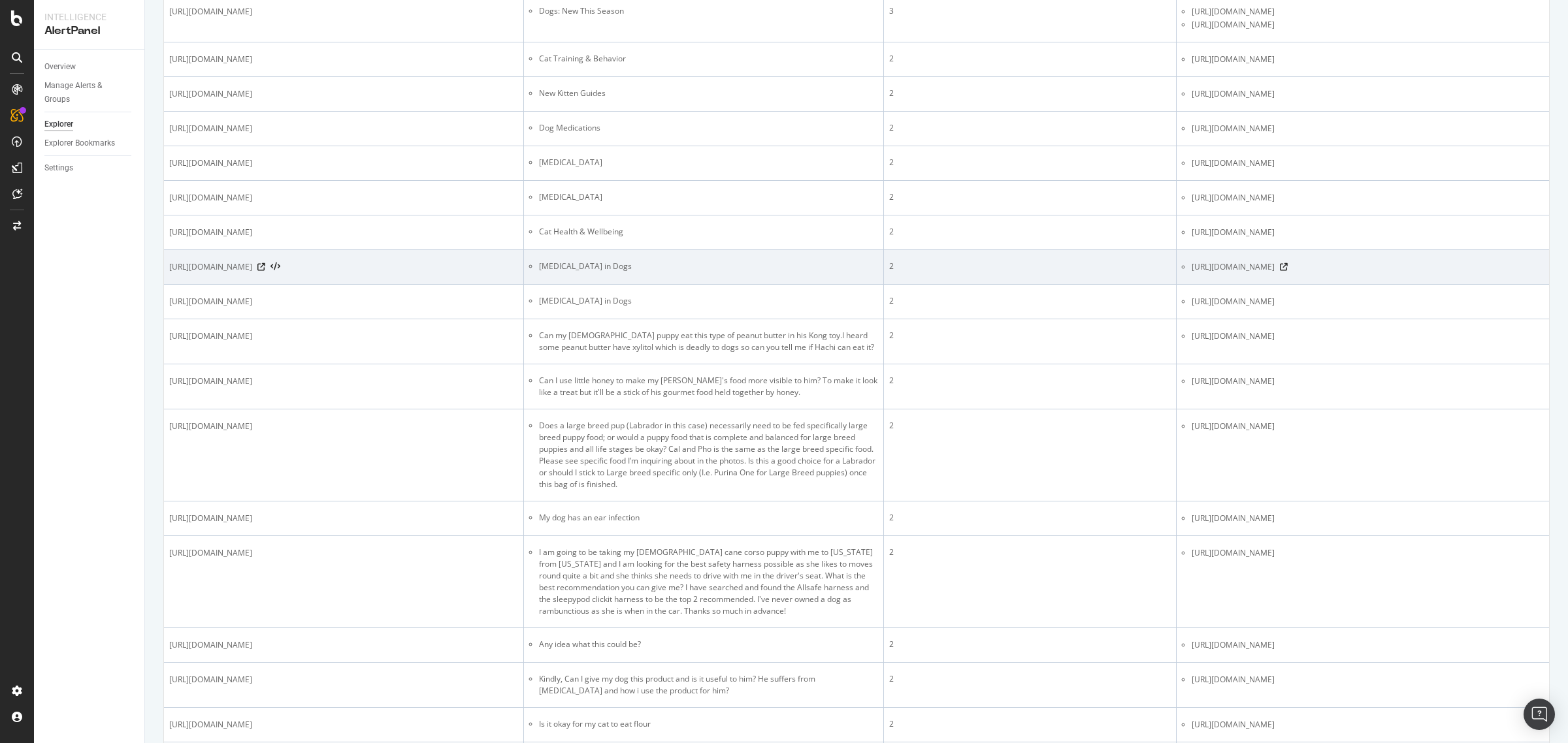
drag, startPoint x: 397, startPoint y: 500, endPoint x: 497, endPoint y: 501, distance: 100.0
click at [497, 274] on div "[URL][DOMAIN_NAME]" at bounding box center [343, 267] width 349 height 13
click at [265, 271] on icon at bounding box center [261, 267] width 8 height 8
click at [1254, 271] on icon at bounding box center [1283, 267] width 8 height 8
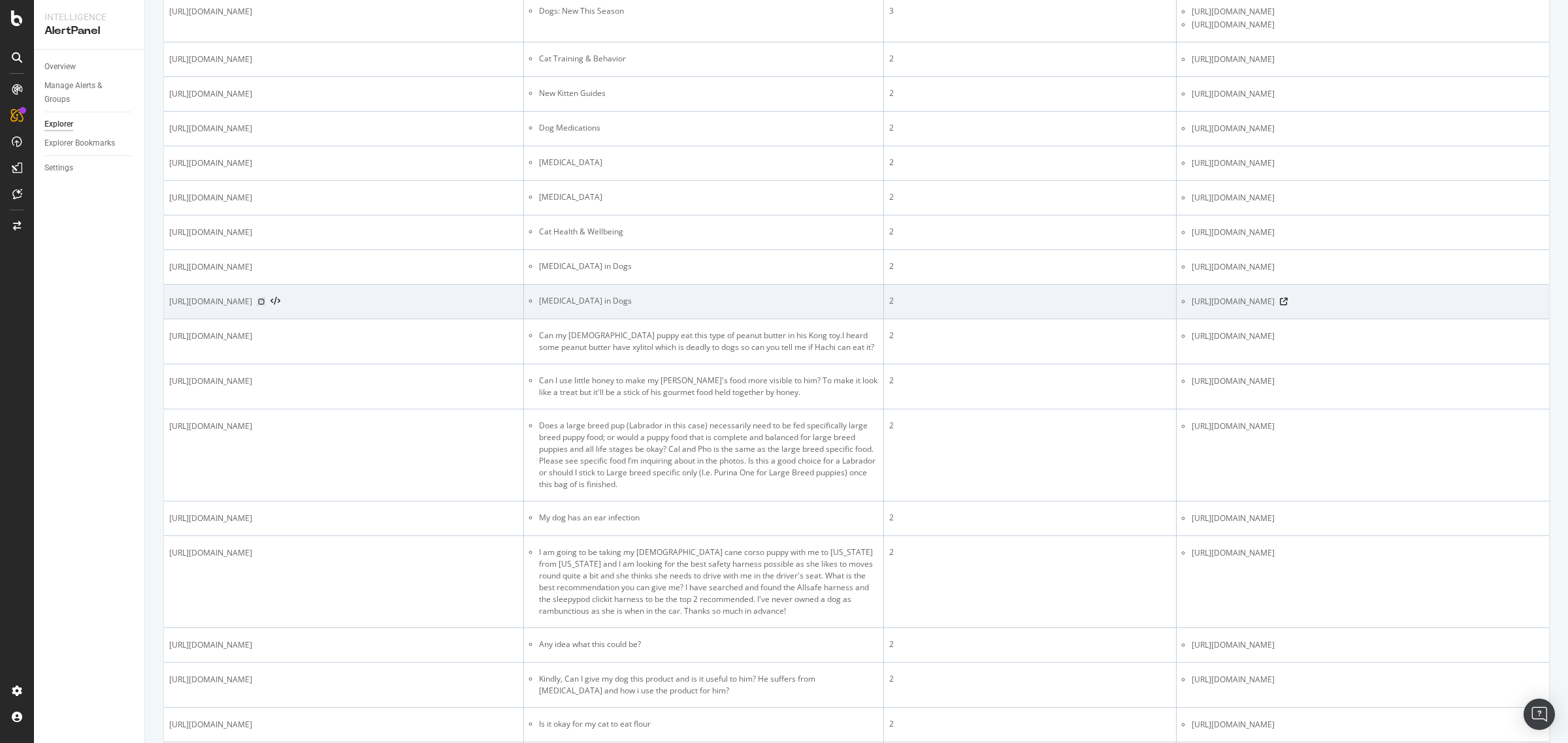
click at [265, 305] on icon at bounding box center [261, 301] width 8 height 8
click at [1254, 305] on icon at bounding box center [1283, 301] width 8 height 8
drag, startPoint x: 388, startPoint y: 555, endPoint x: 446, endPoint y: 579, distance: 62.8
click at [439, 319] on td "[URL][DOMAIN_NAME]" at bounding box center [344, 302] width 360 height 35
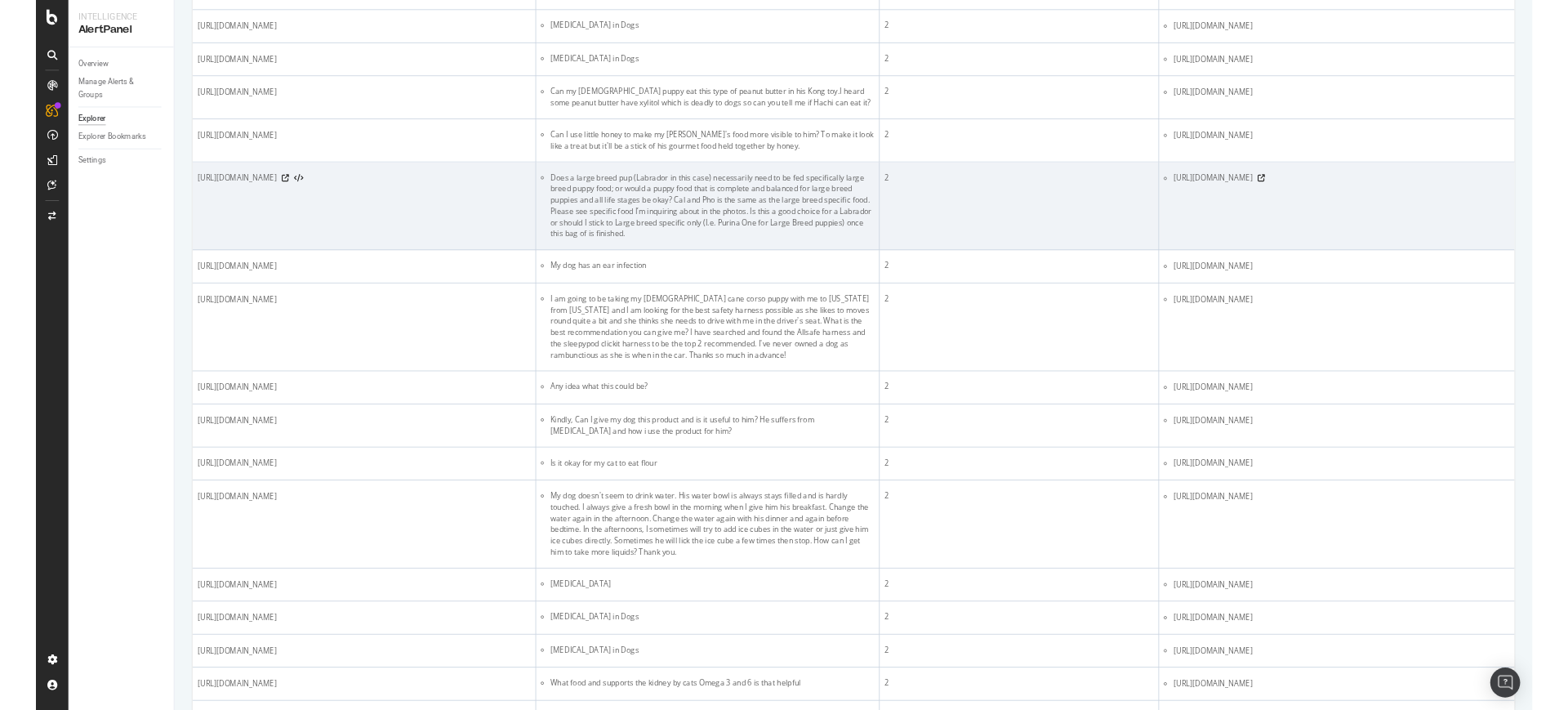
scroll to position [1226, 0]
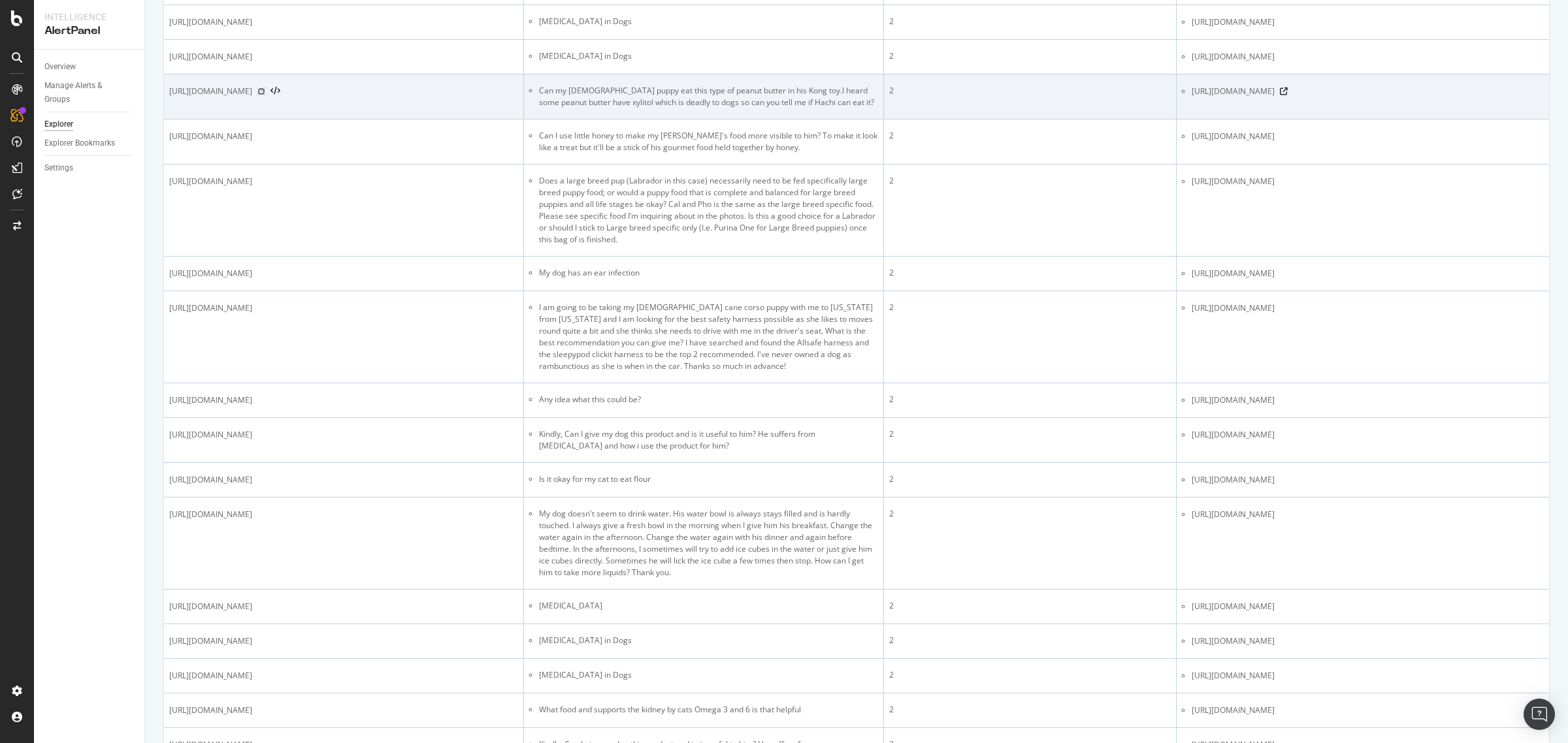
click at [265, 95] on icon at bounding box center [261, 91] width 8 height 8
click at [1254, 95] on icon at bounding box center [1283, 91] width 8 height 8
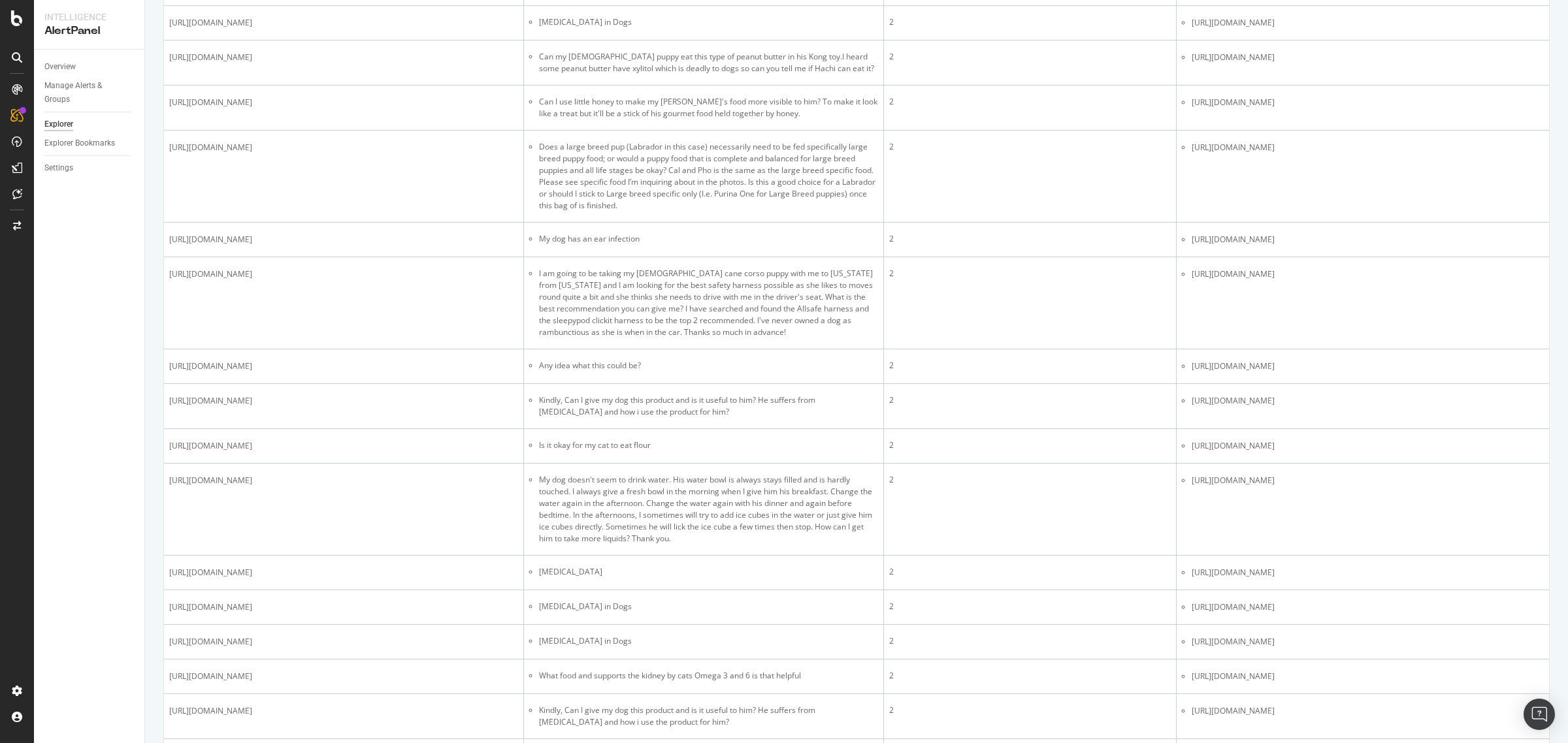
scroll to position [980, 0]
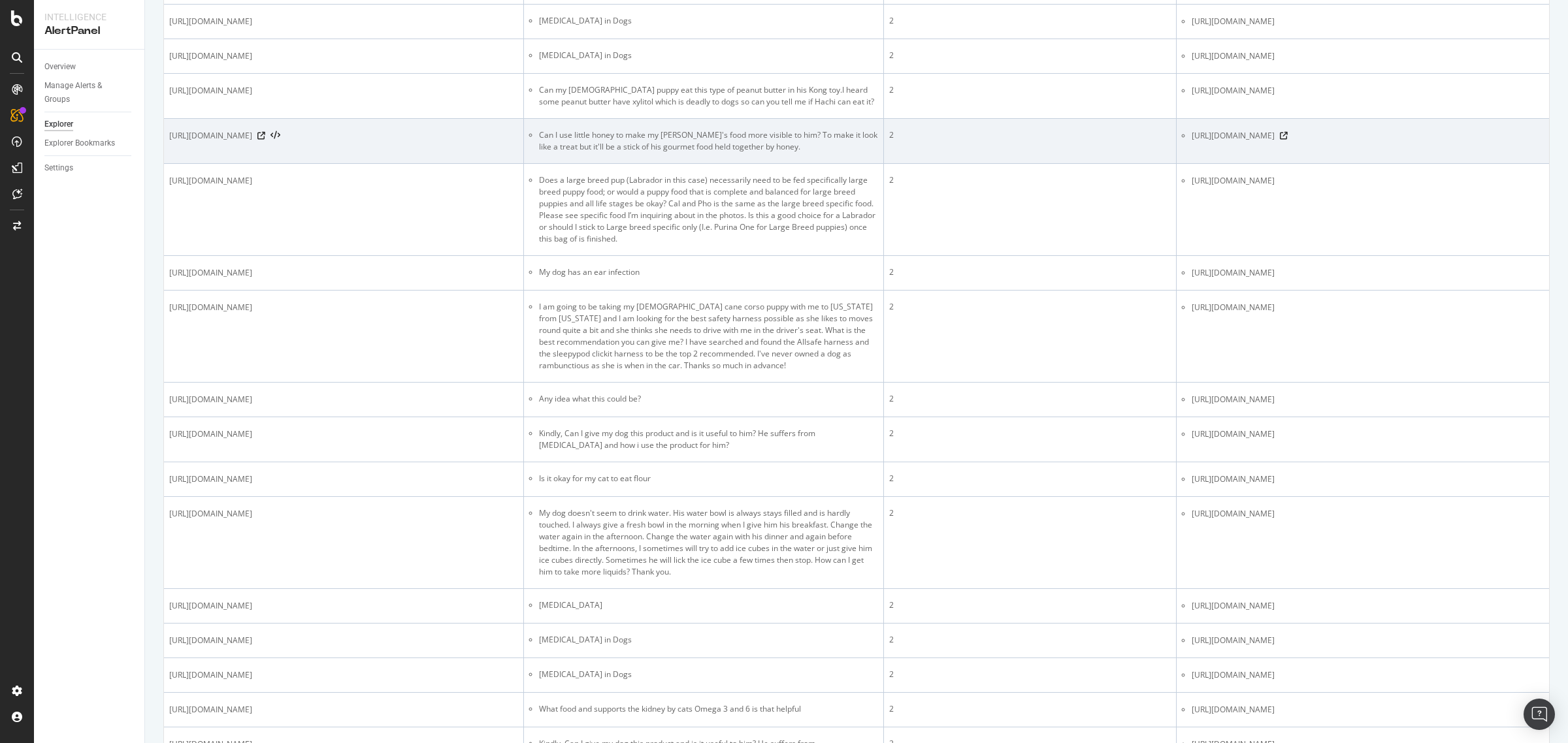
drag, startPoint x: 419, startPoint y: 400, endPoint x: 457, endPoint y: 400, distance: 38.0
click at [252, 142] on span "[URL][DOMAIN_NAME]" at bounding box center [211, 136] width 83 height 13
click at [265, 140] on icon at bounding box center [261, 136] width 8 height 8
click at [1254, 140] on icon at bounding box center [1283, 136] width 8 height 8
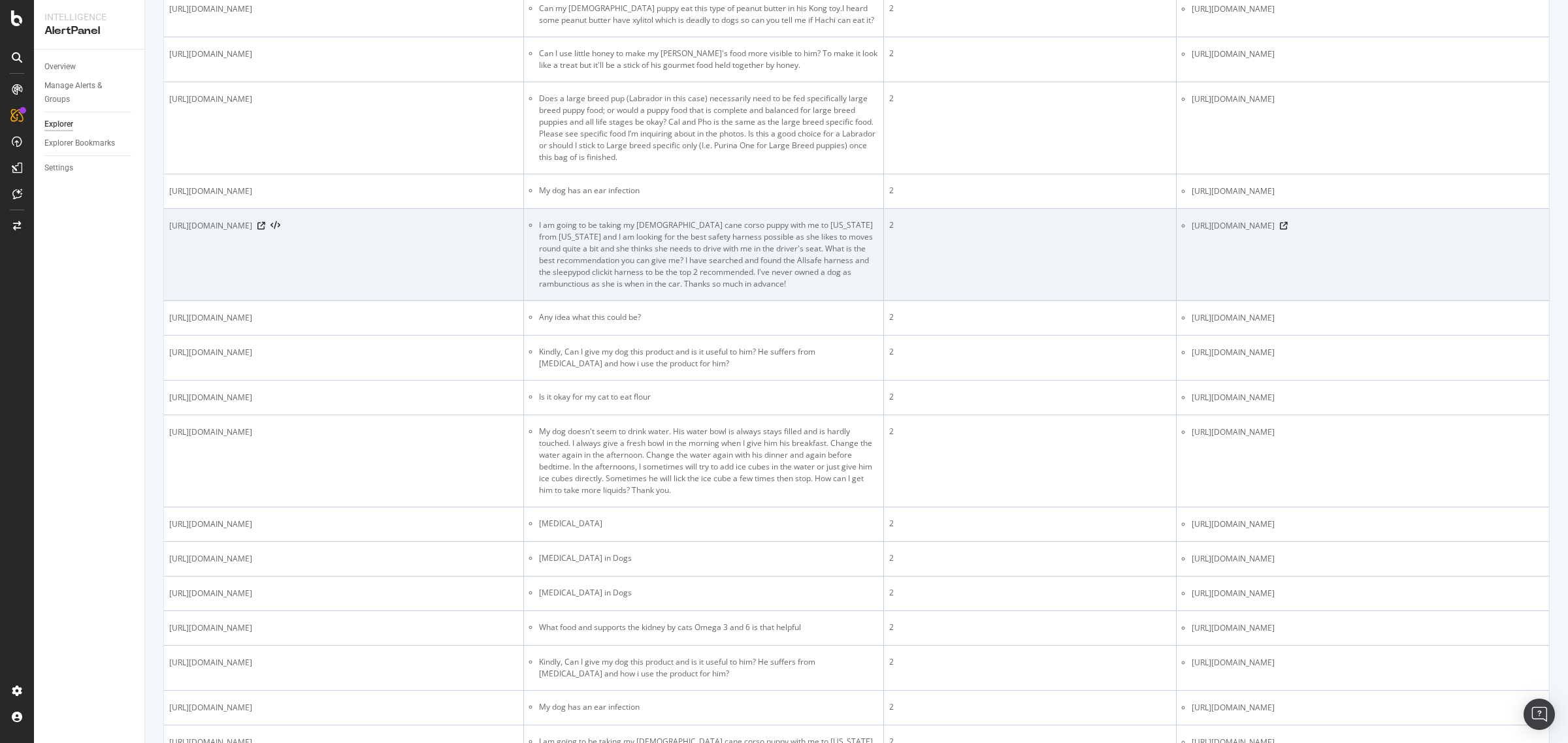
scroll to position [1144, 0]
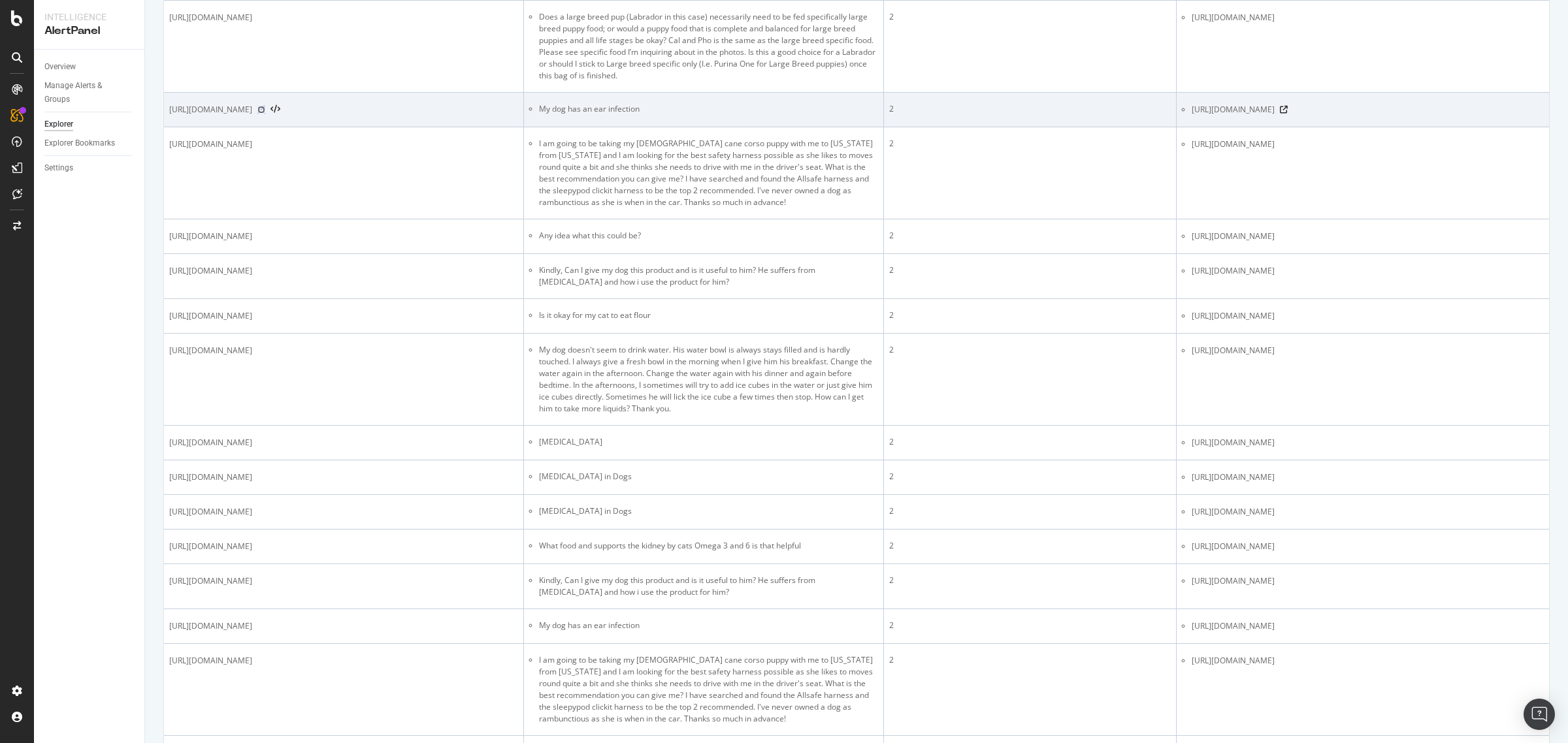
click at [265, 114] on icon at bounding box center [261, 110] width 8 height 8
click at [1254, 116] on div "[URL][DOMAIN_NAME]" at bounding box center [1368, 110] width 352 height 13
click at [1254, 114] on icon at bounding box center [1283, 110] width 8 height 8
drag, startPoint x: 549, startPoint y: 374, endPoint x: 677, endPoint y: 377, distance: 128.0
click at [677, 115] on li "My dog has an ear infection" at bounding box center [709, 109] width 339 height 12
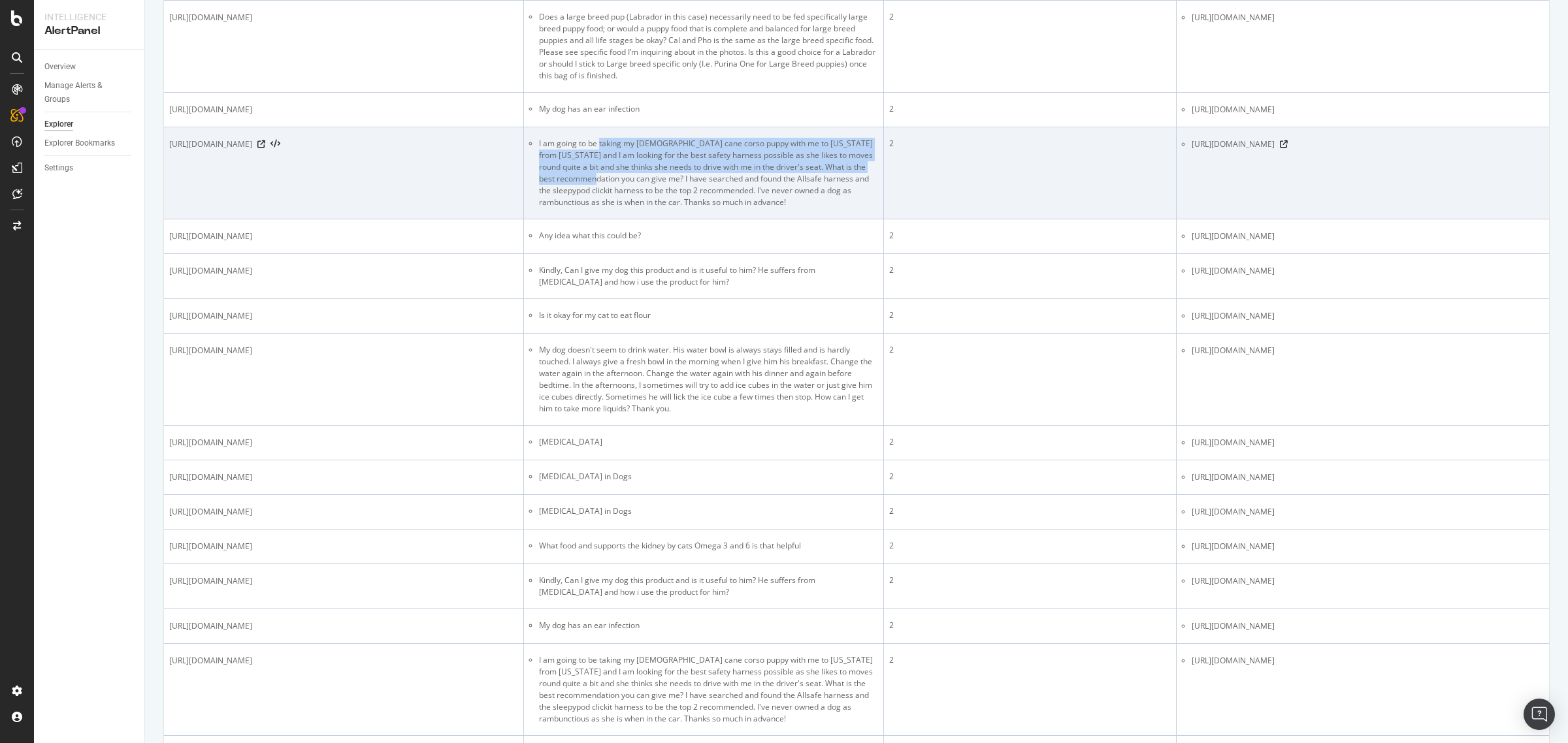
drag, startPoint x: 599, startPoint y: 409, endPoint x: 641, endPoint y: 449, distance: 58.0
click at [640, 208] on li "I am going to be taking my [DEMOGRAPHIC_DATA] cane corso puppy with me to [US_S…" at bounding box center [709, 173] width 339 height 70
click at [265, 148] on icon at bounding box center [261, 144] width 8 height 8
click at [1254, 151] on div "[URL][DOMAIN_NAME]" at bounding box center [1368, 144] width 352 height 13
click at [1254, 148] on icon at bounding box center [1283, 144] width 8 height 8
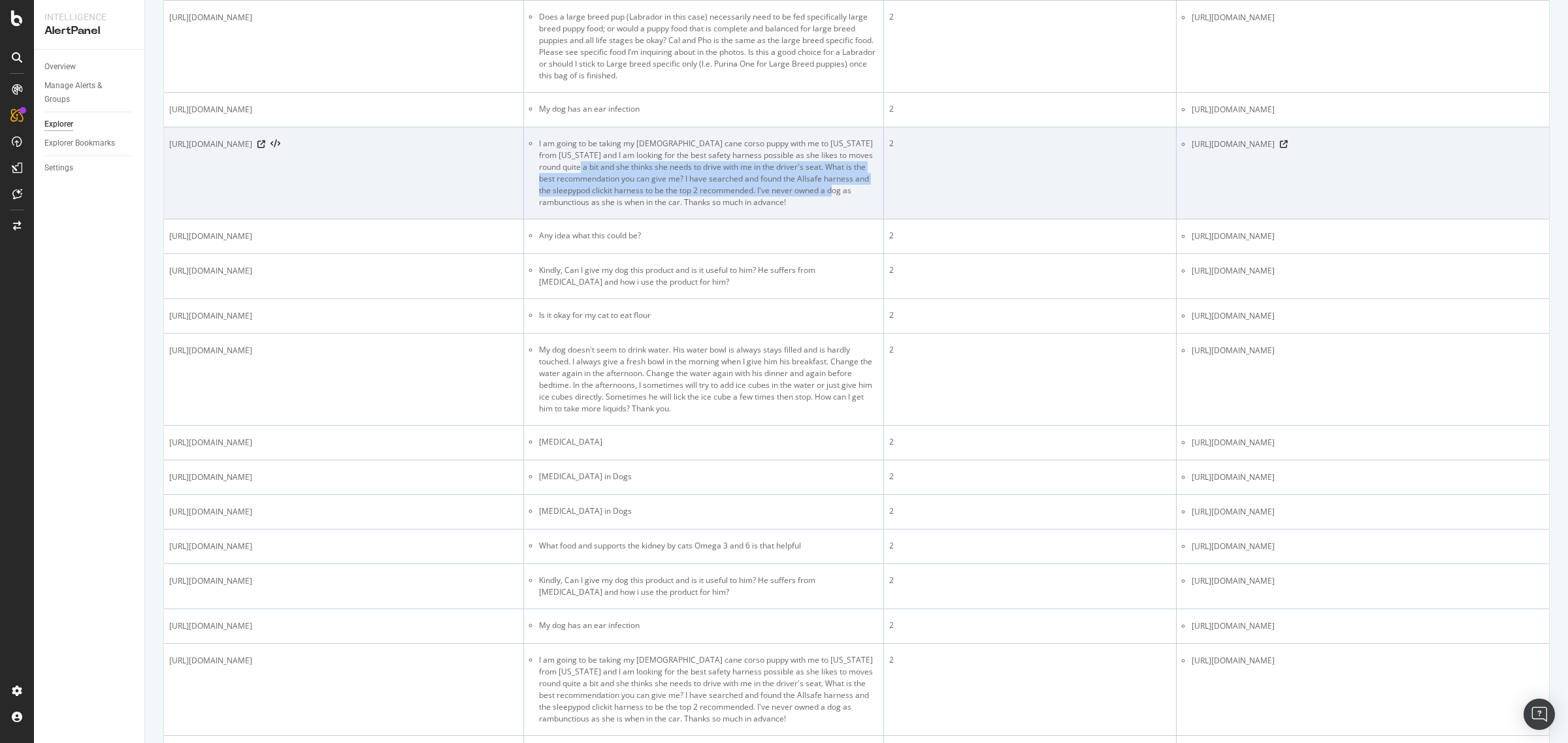
drag, startPoint x: 570, startPoint y: 428, endPoint x: 577, endPoint y: 469, distance: 41.6
click at [577, 208] on li "I am going to be taking my [DEMOGRAPHIC_DATA] cane corso puppy with me to [US_S…" at bounding box center [709, 173] width 339 height 70
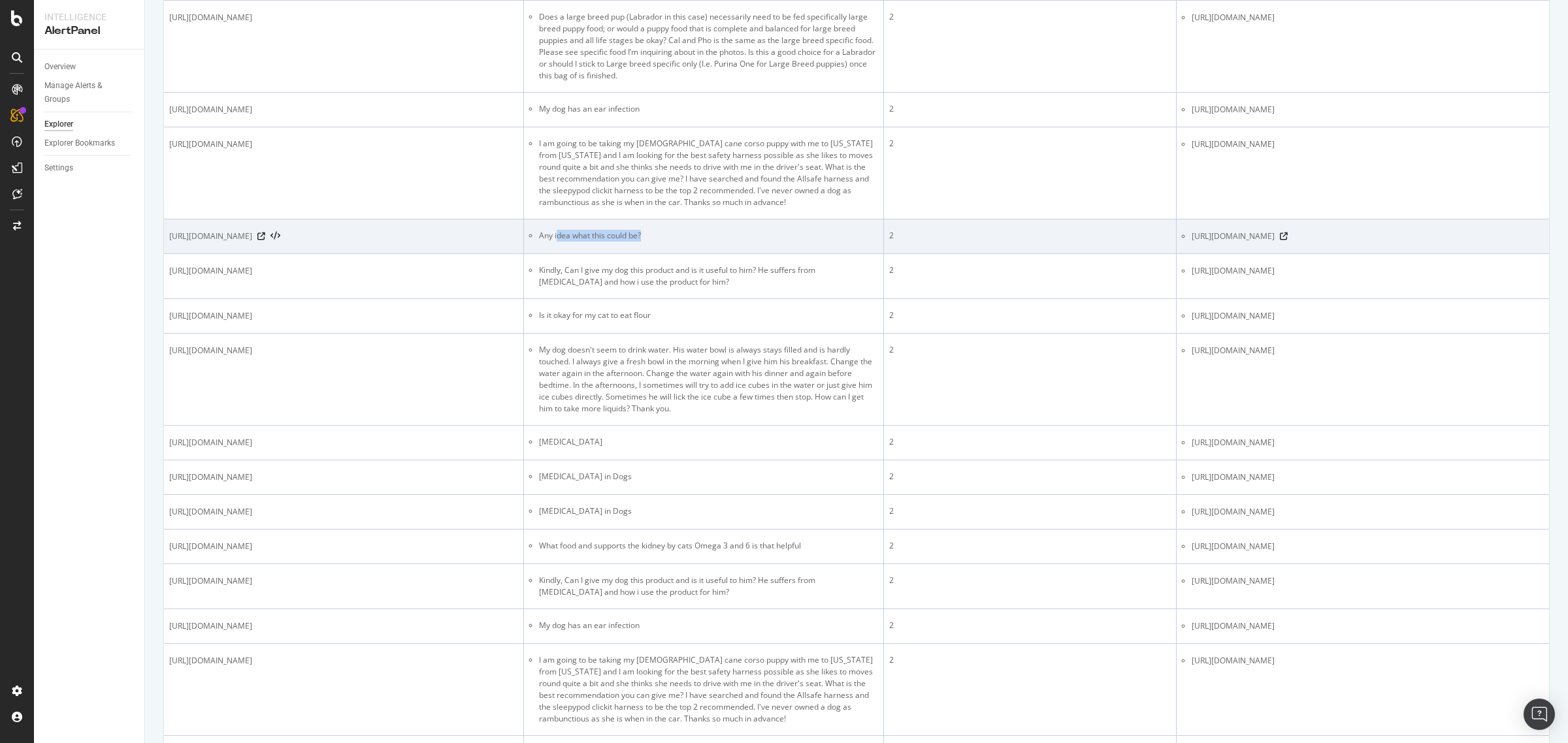
drag, startPoint x: 557, startPoint y: 503, endPoint x: 663, endPoint y: 503, distance: 106.0
click at [663, 242] on li "Any idea what this could be?" at bounding box center [709, 236] width 339 height 12
click at [265, 240] on icon at bounding box center [261, 236] width 8 height 8
click at [1254, 240] on icon at bounding box center [1283, 236] width 8 height 8
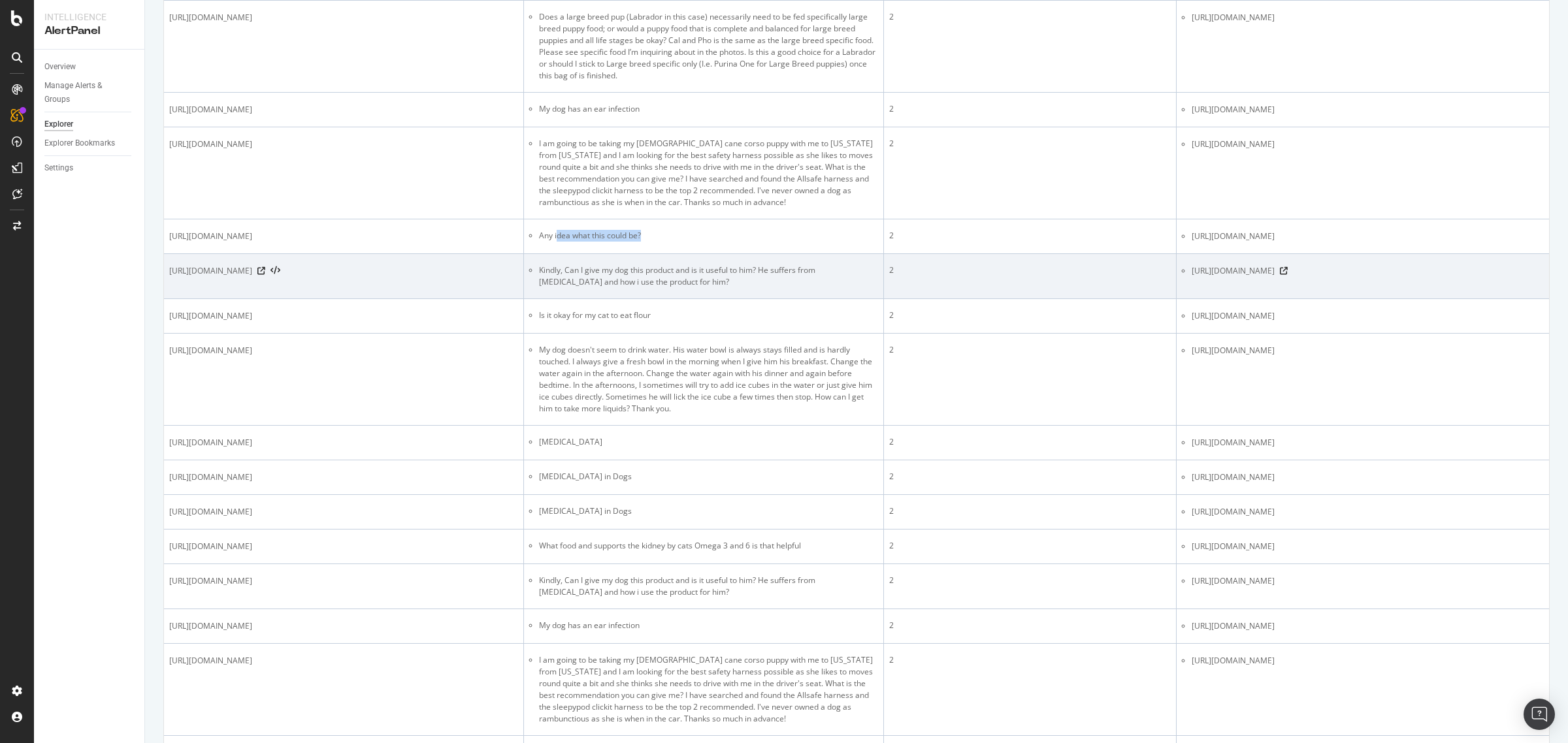
drag, startPoint x: 538, startPoint y: 534, endPoint x: 740, endPoint y: 546, distance: 202.4
click at [740, 288] on ul "Kindly, Can I give my dog ​​this product and is it useful to him? He suffers fr…" at bounding box center [703, 276] width 349 height 23
click at [265, 275] on icon at bounding box center [261, 271] width 8 height 8
click at [1254, 275] on icon at bounding box center [1283, 271] width 8 height 8
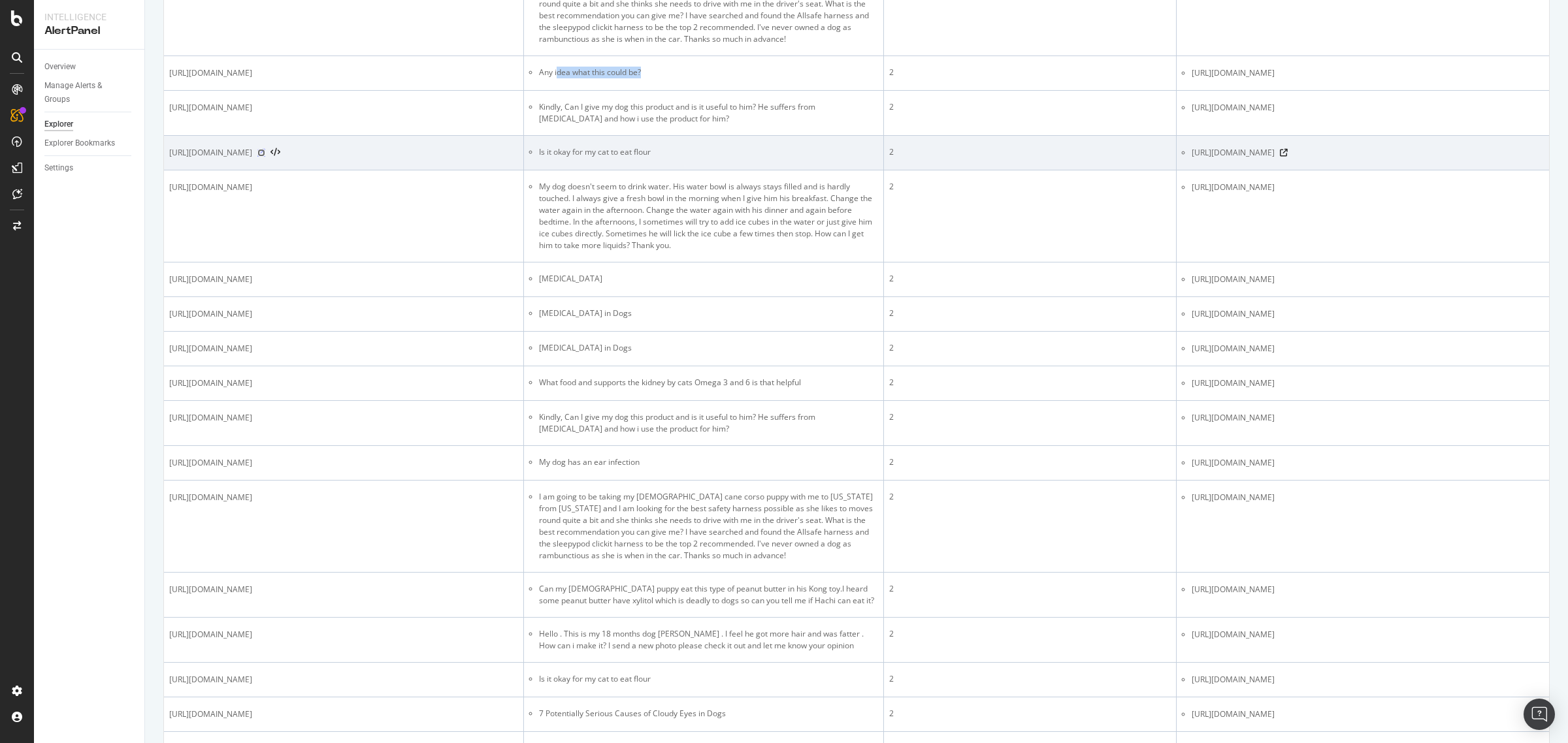
click at [265, 157] on icon at bounding box center [261, 152] width 8 height 8
click at [1254, 157] on icon at bounding box center [1283, 152] width 8 height 8
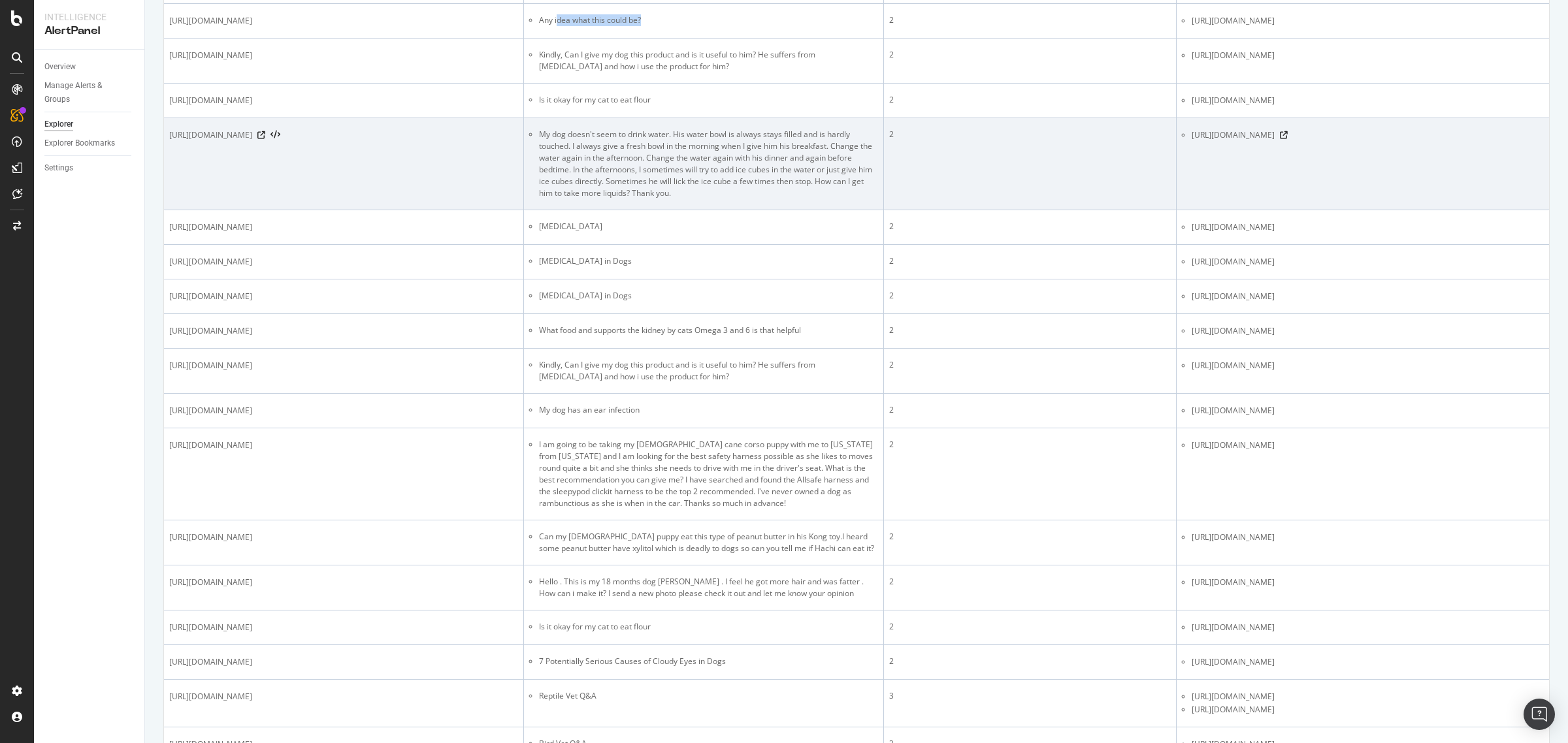
scroll to position [1389, 0]
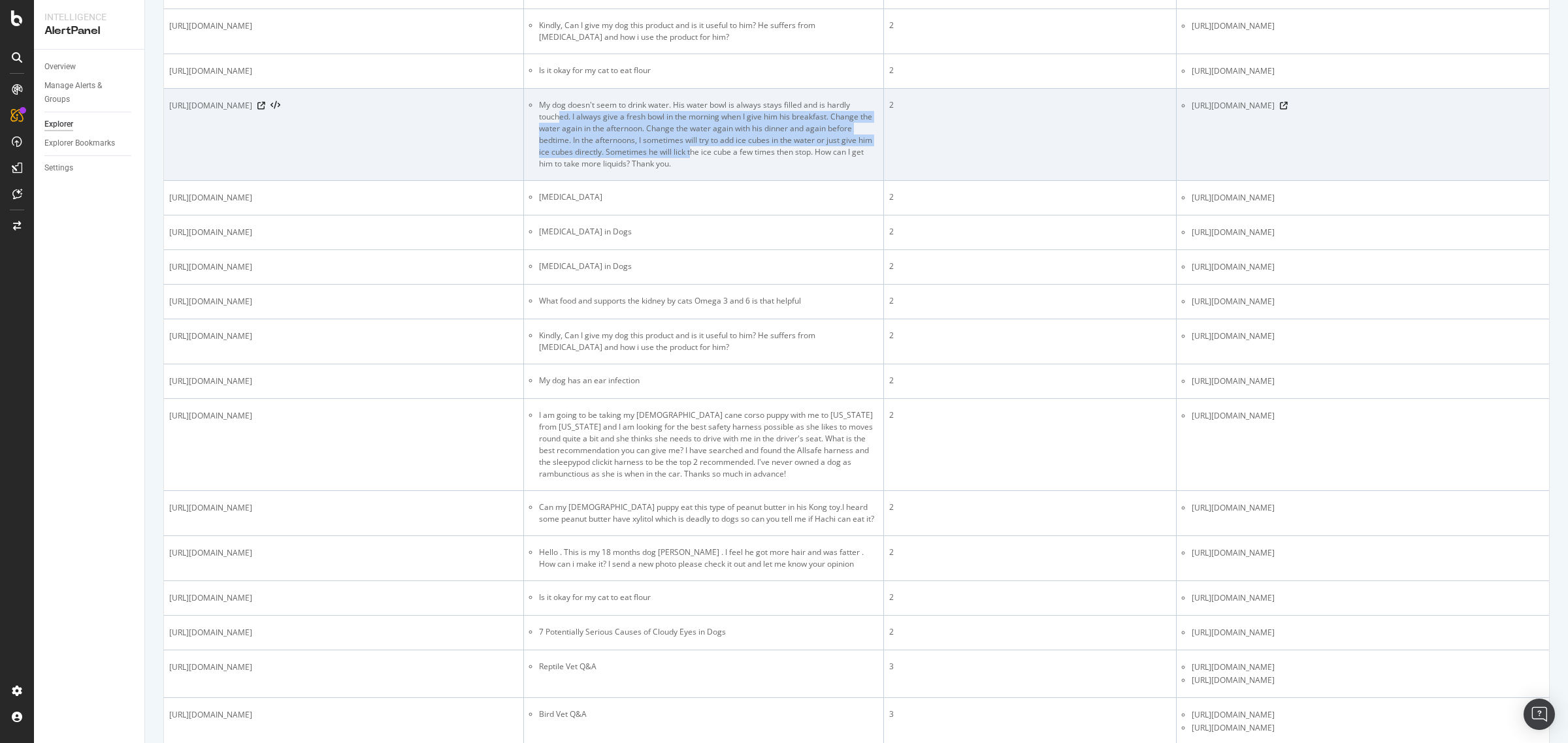
drag, startPoint x: 560, startPoint y: 377, endPoint x: 690, endPoint y: 416, distance: 135.7
click at [690, 170] on li "My dog doesn't seem to drink water. His water bowl is always stays filled and i…" at bounding box center [709, 134] width 339 height 70
click at [265, 110] on icon at bounding box center [261, 105] width 8 height 8
click at [1254, 110] on icon at bounding box center [1283, 105] width 8 height 8
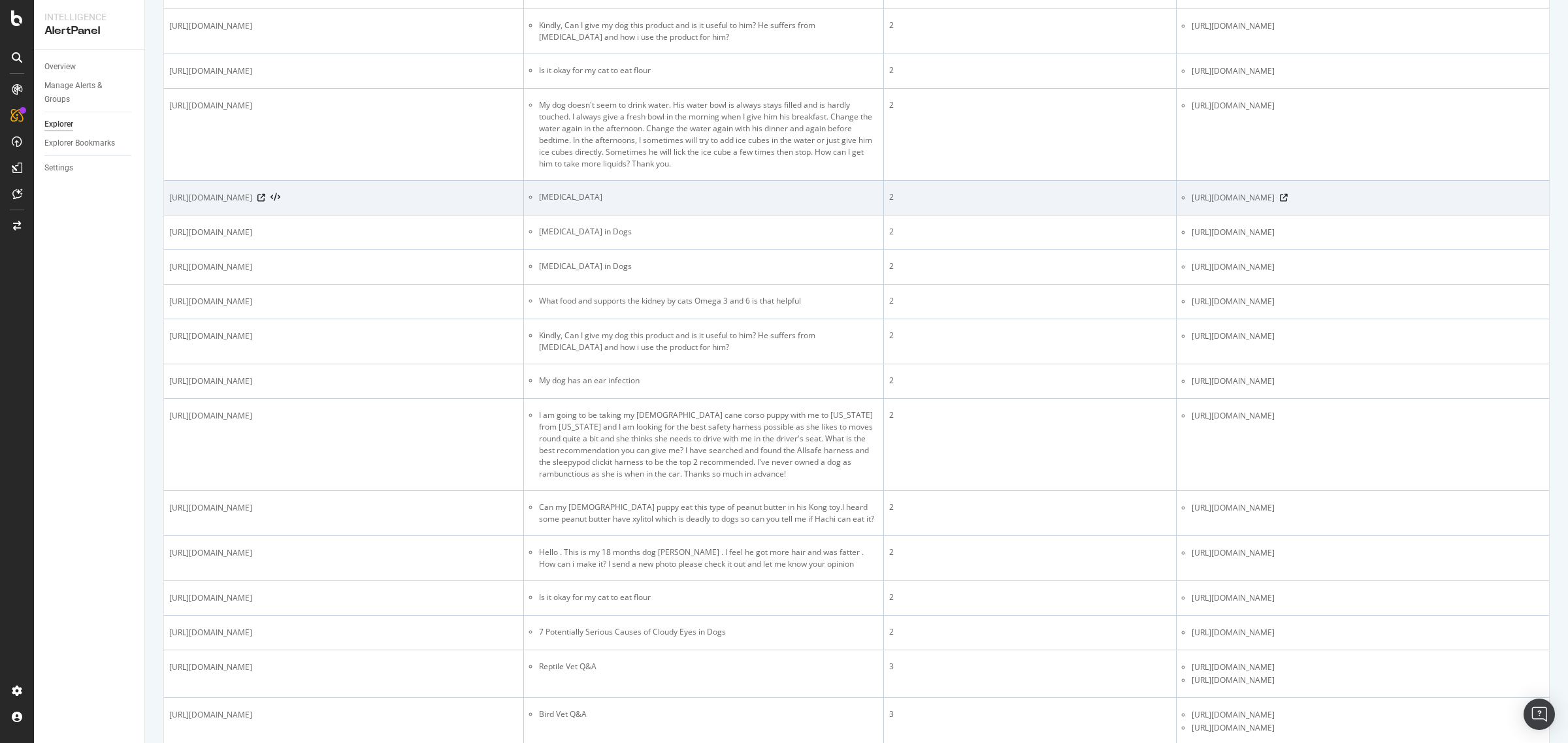
click at [649, 203] on li "[MEDICAL_DATA]" at bounding box center [709, 197] width 339 height 12
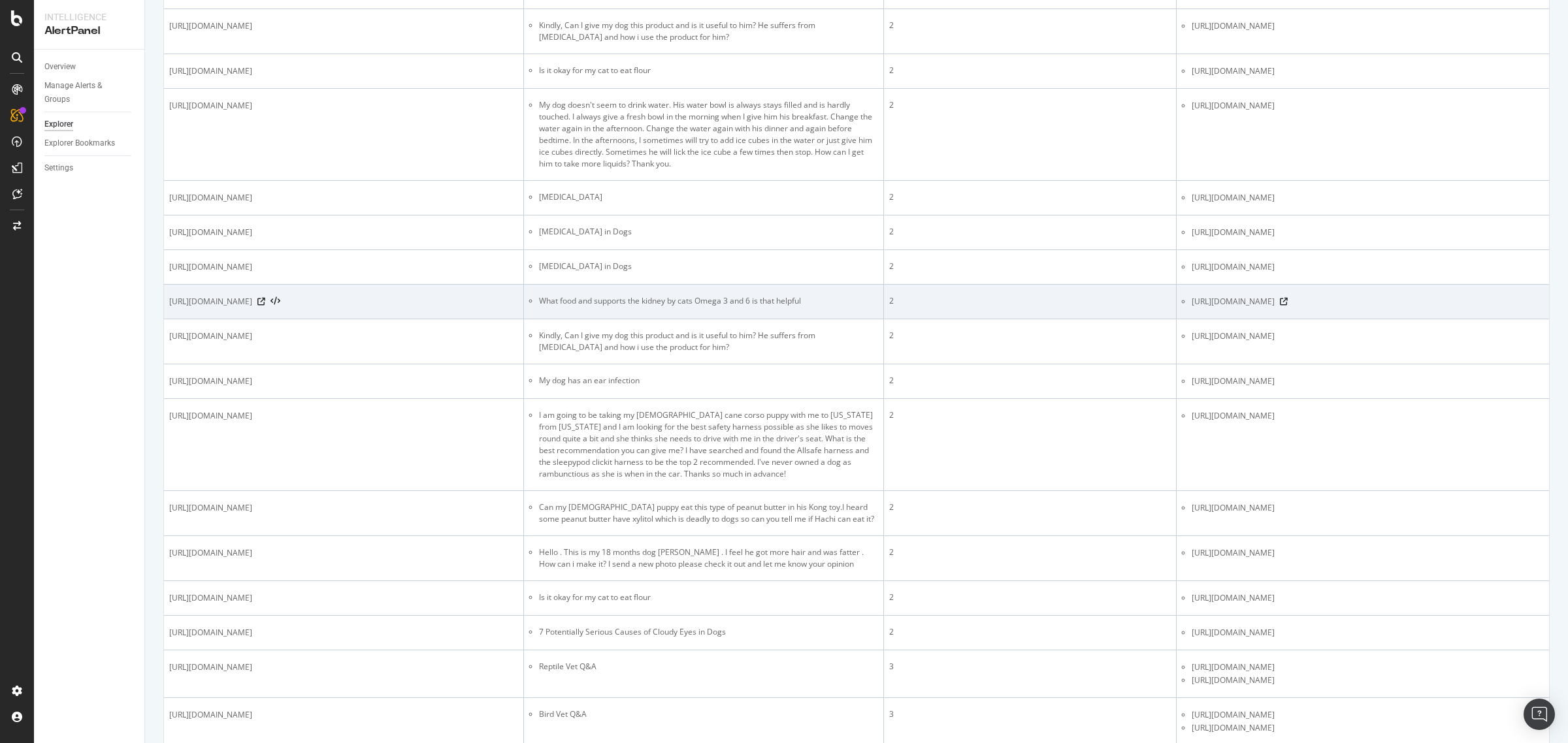
click at [252, 308] on span "[URL][DOMAIN_NAME]" at bounding box center [211, 302] width 83 height 13
copy span "259726"
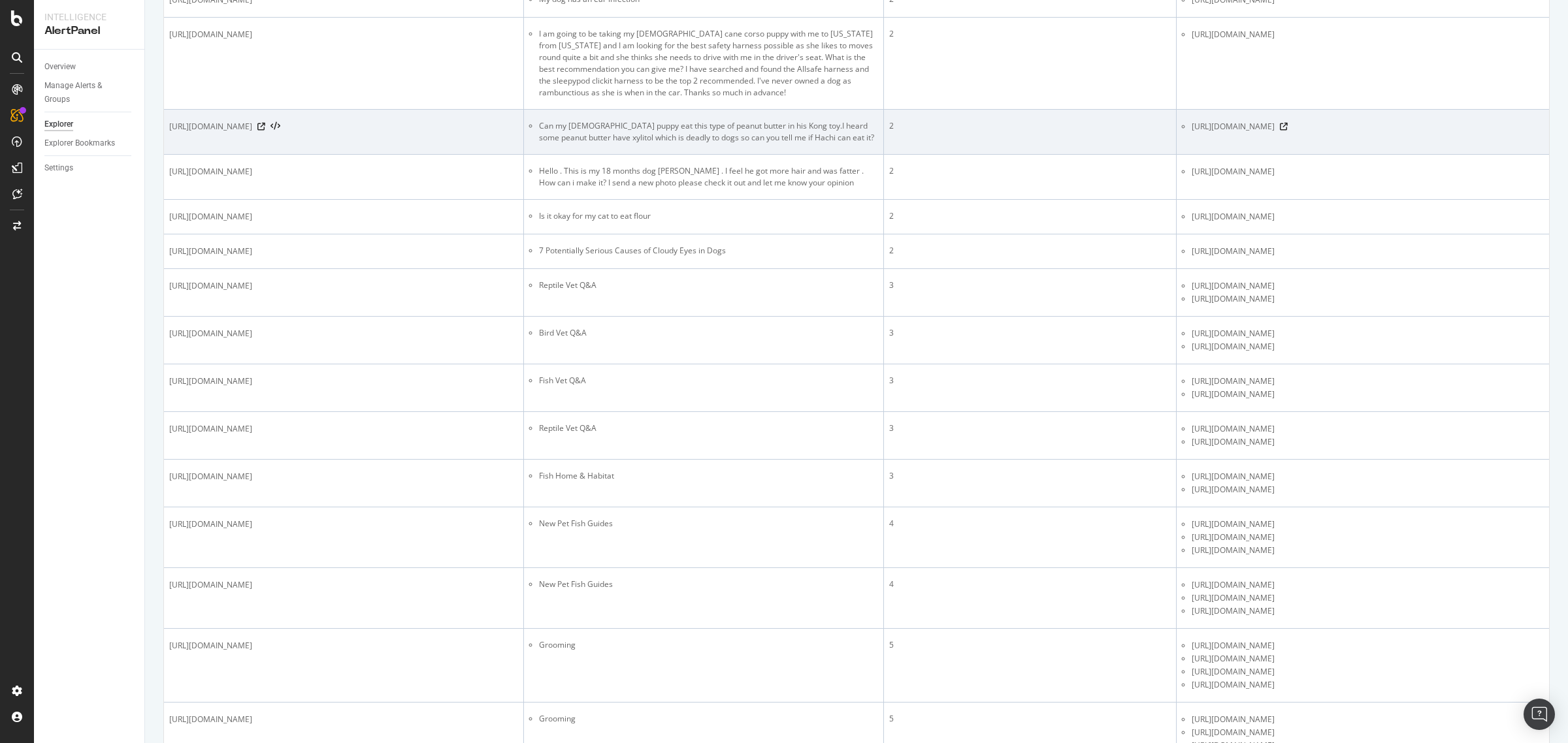
scroll to position [1797, 0]
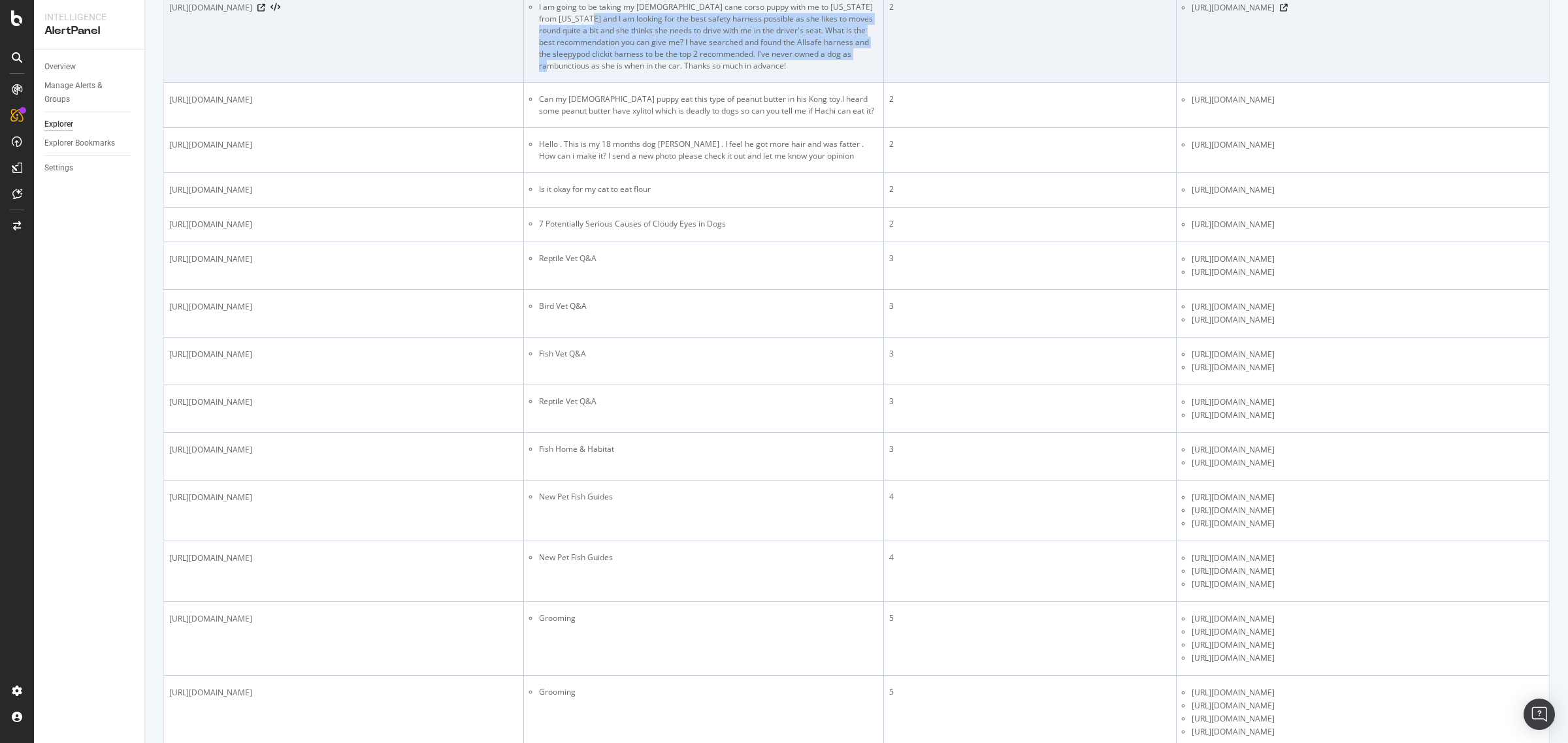
drag, startPoint x: 583, startPoint y: 321, endPoint x: 605, endPoint y: 371, distance: 54.6
click at [605, 72] on li "I am going to be taking my [DEMOGRAPHIC_DATA] cane corso puppy with me to [US_S…" at bounding box center [709, 36] width 339 height 70
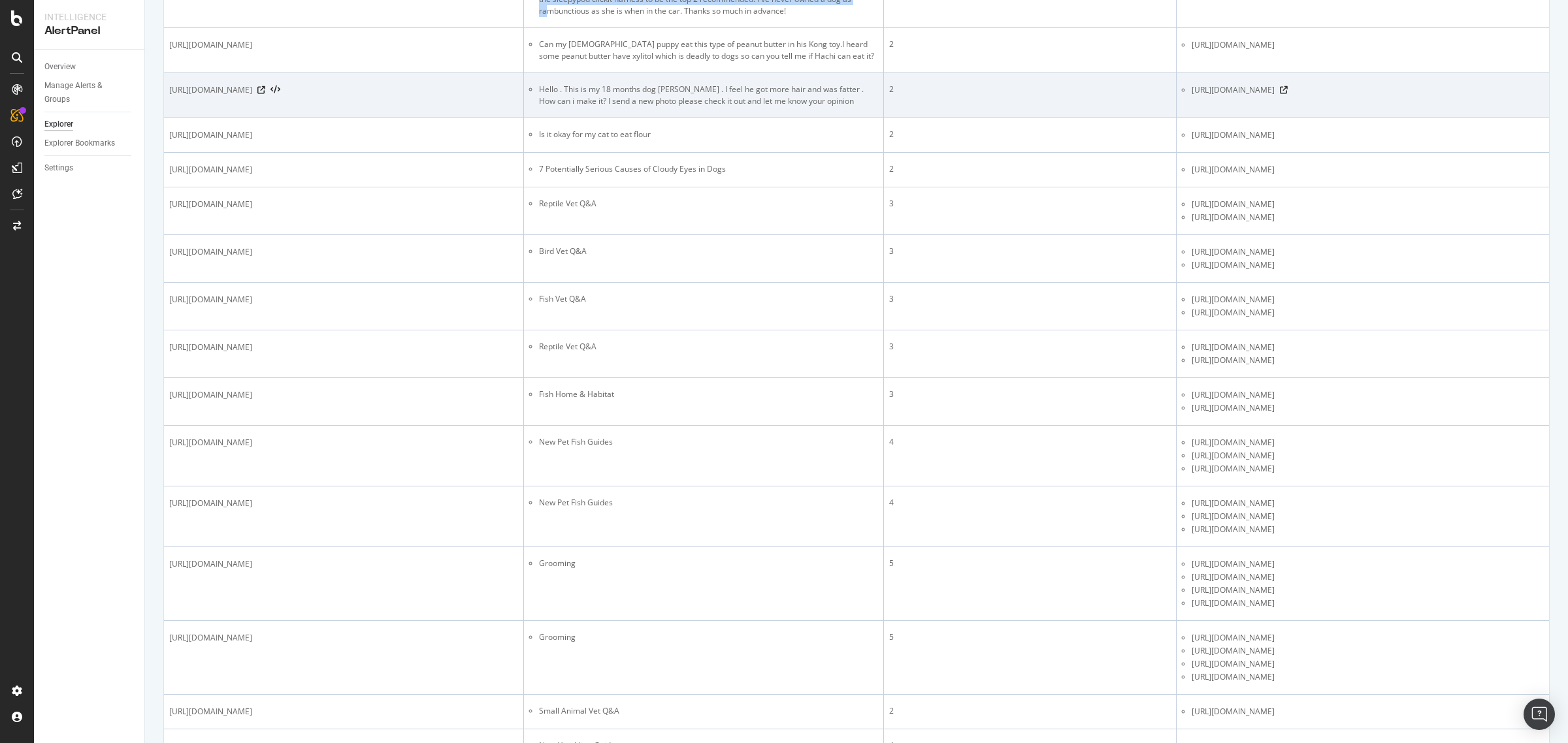
scroll to position [1879, 0]
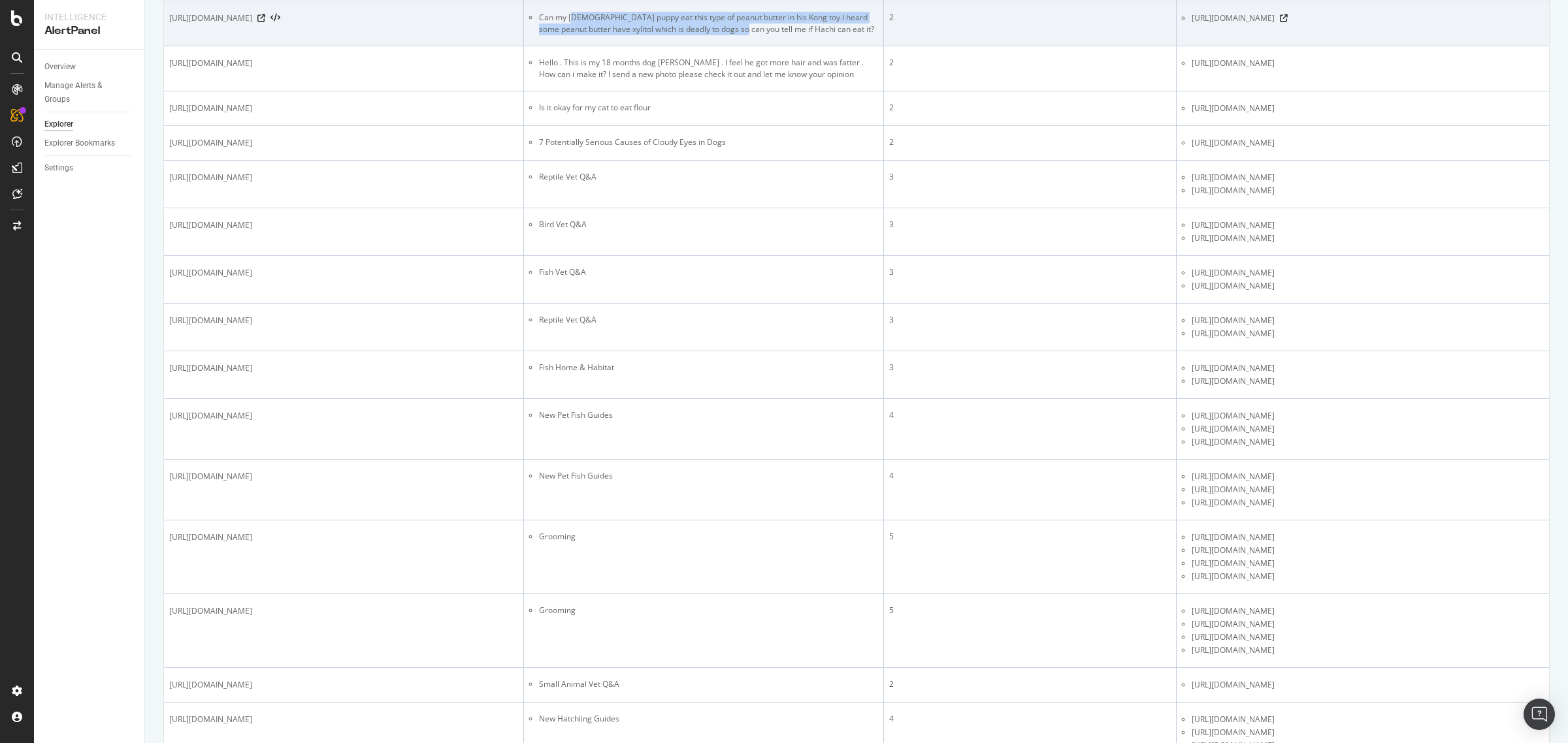
drag, startPoint x: 571, startPoint y: 327, endPoint x: 754, endPoint y: 333, distance: 183.1
click at [754, 36] on li "Can my [DEMOGRAPHIC_DATA] puppy eat this type of peanut butter in his Kong toy.…" at bounding box center [709, 23] width 339 height 23
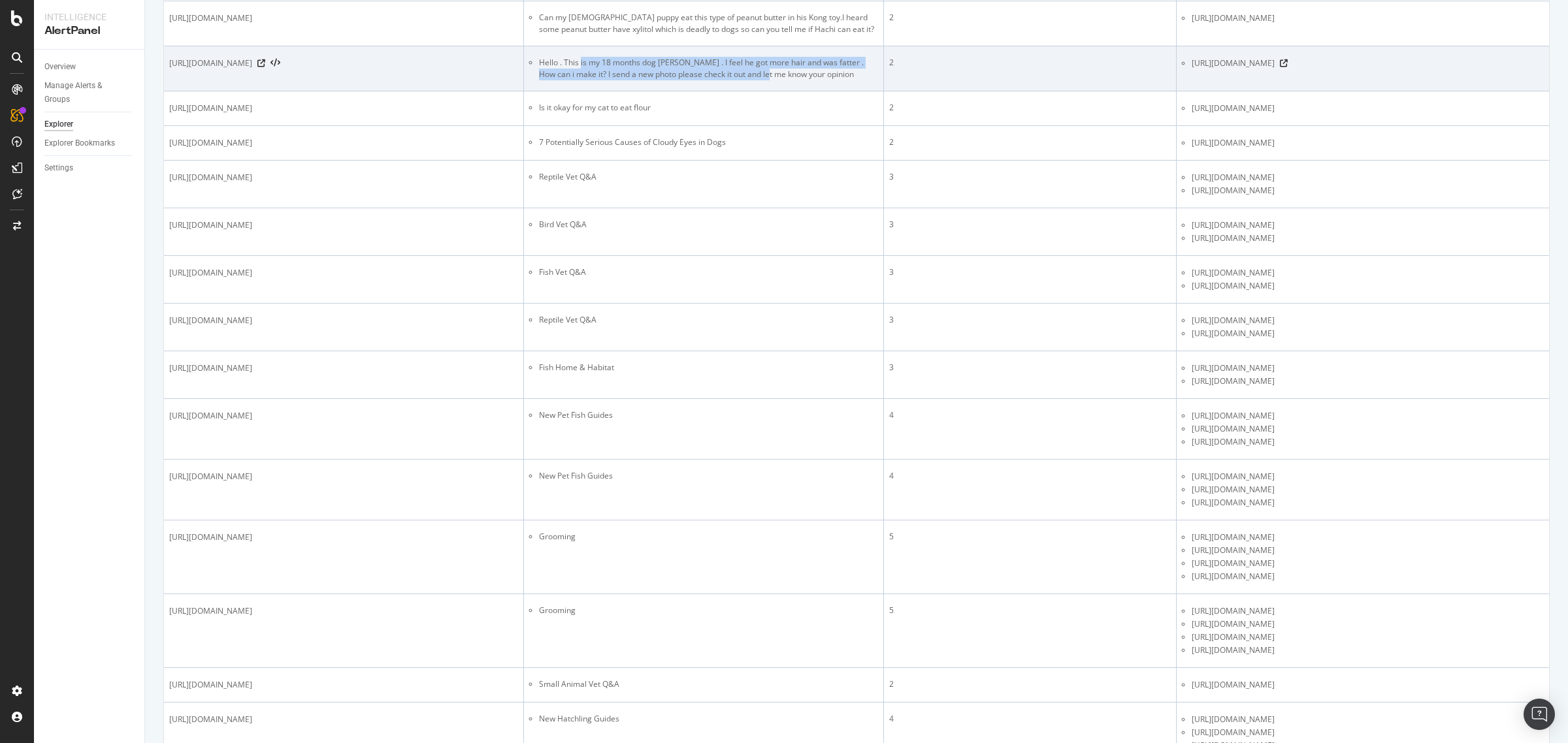
drag, startPoint x: 581, startPoint y: 369, endPoint x: 760, endPoint y: 379, distance: 179.3
click at [760, 81] on li "Hello . This is my 18 months dog [PERSON_NAME] . I feel he got more hair and wa…" at bounding box center [709, 68] width 339 height 23
click at [252, 70] on span "[URL][DOMAIN_NAME]" at bounding box center [211, 63] width 83 height 13
copy span "467847"
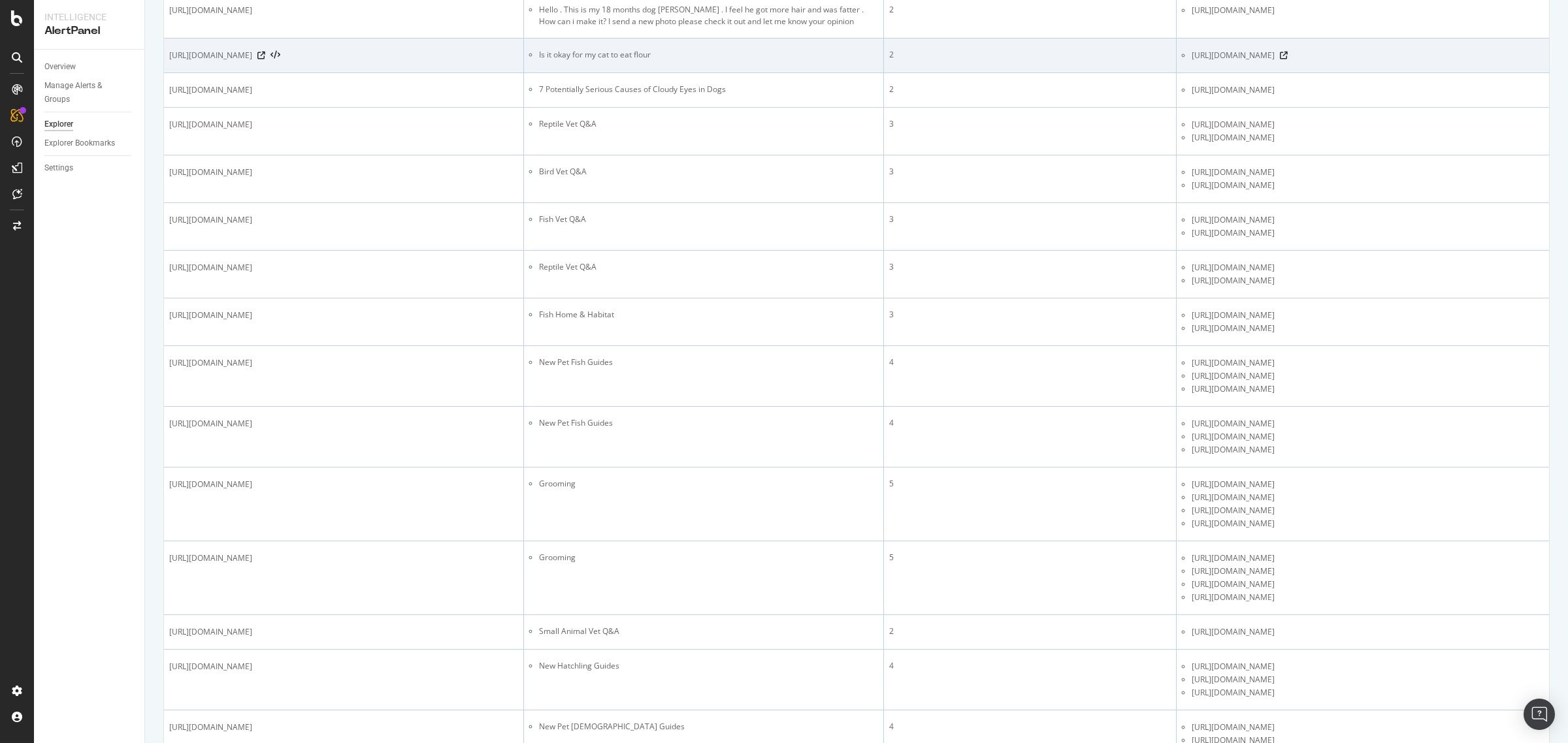
scroll to position [1960, 0]
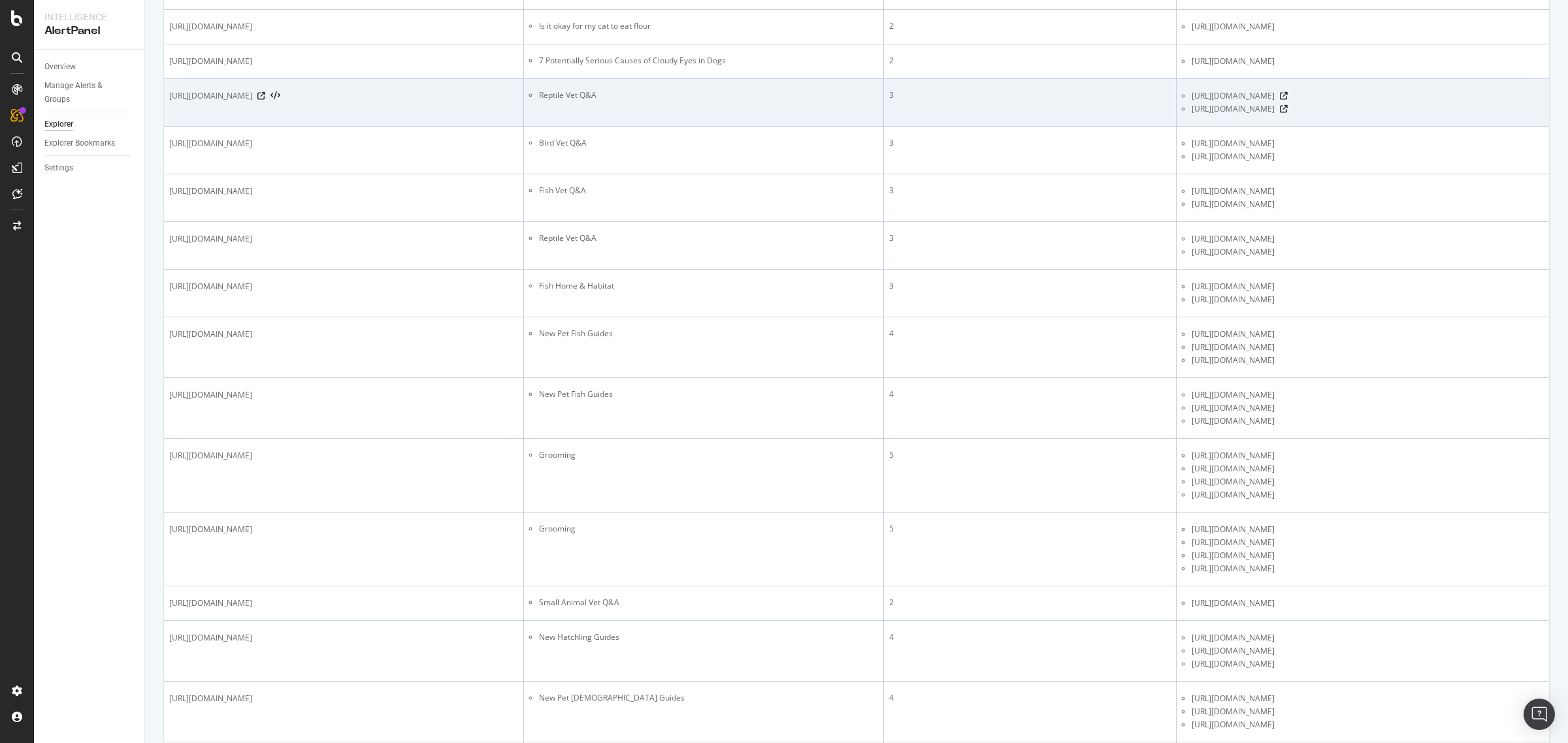
click at [575, 102] on li "Reptile Vet Q&A" at bounding box center [709, 95] width 339 height 12
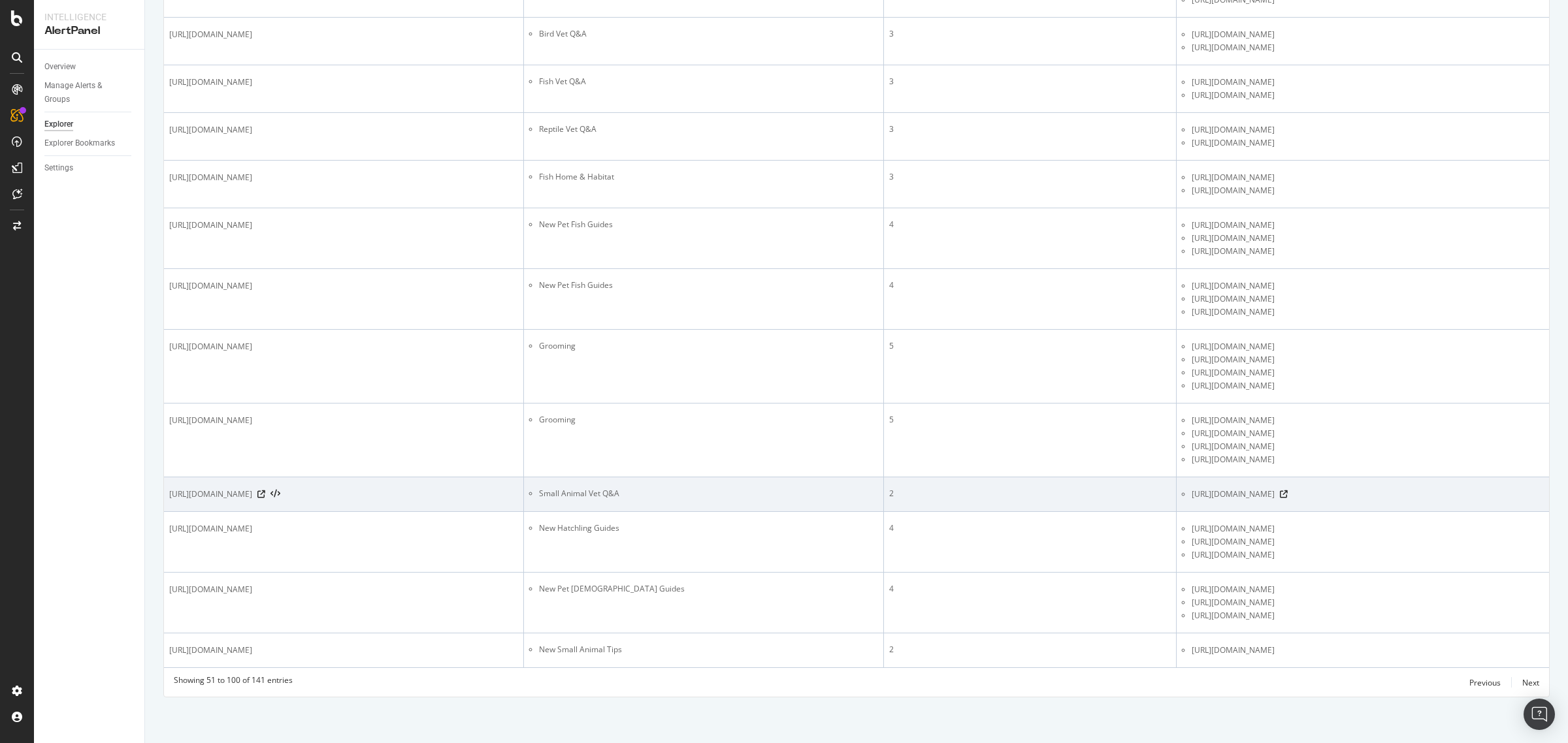
scroll to position [2782, 0]
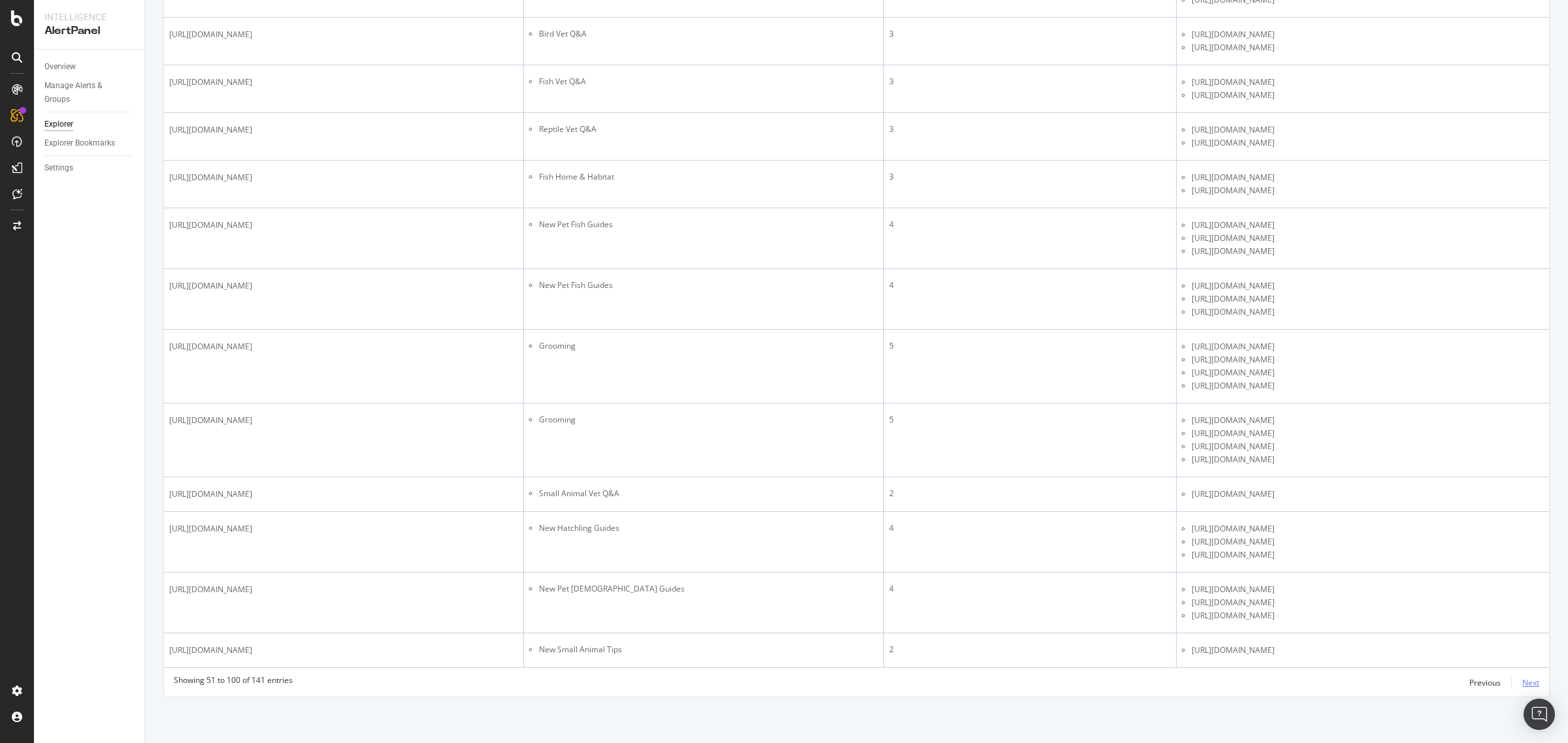
click at [1254, 594] on div "Next" at bounding box center [1530, 682] width 17 height 11
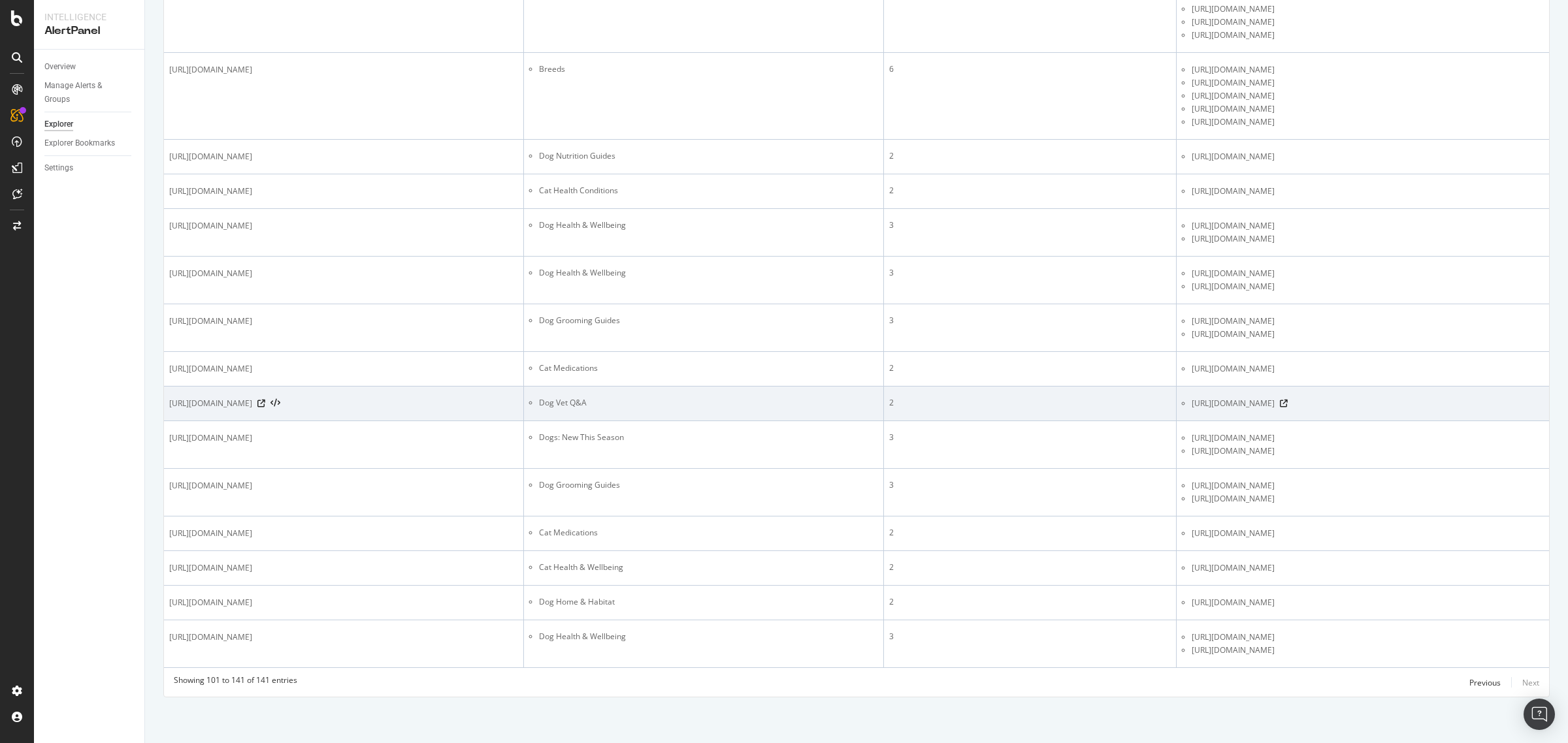
scroll to position [2294, 0]
